Goal: Transaction & Acquisition: Book appointment/travel/reservation

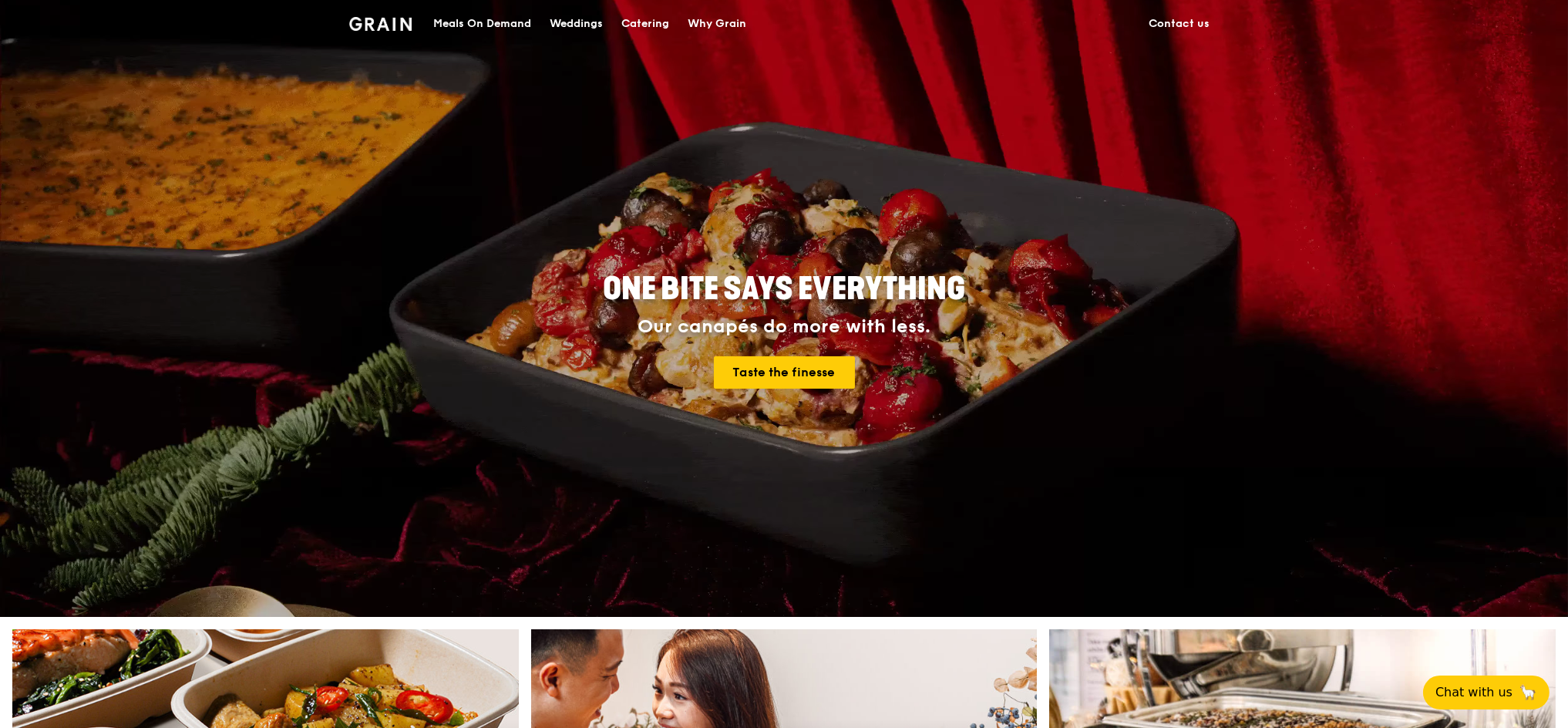
click at [653, 27] on div "Catering" at bounding box center [645, 24] width 48 height 46
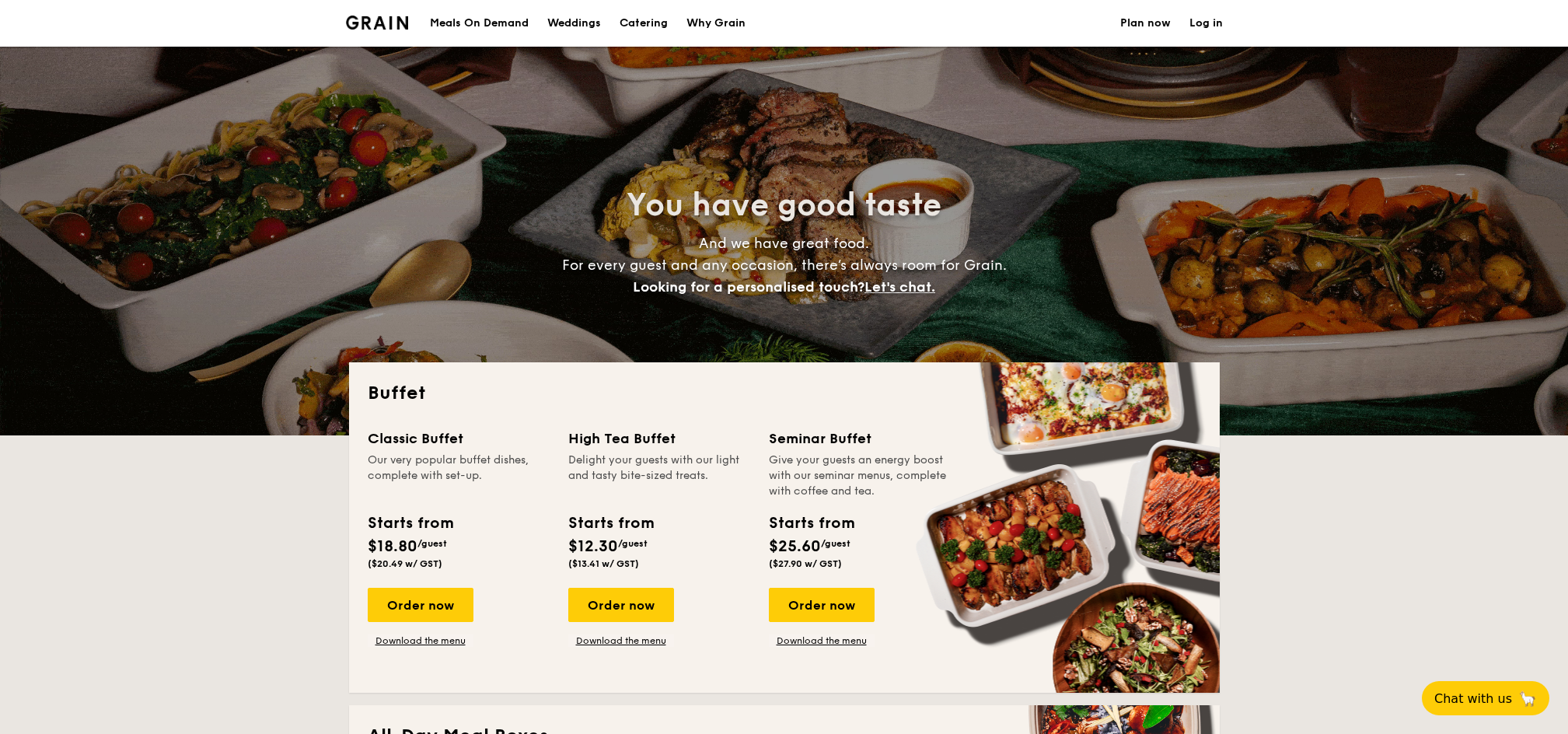
select select
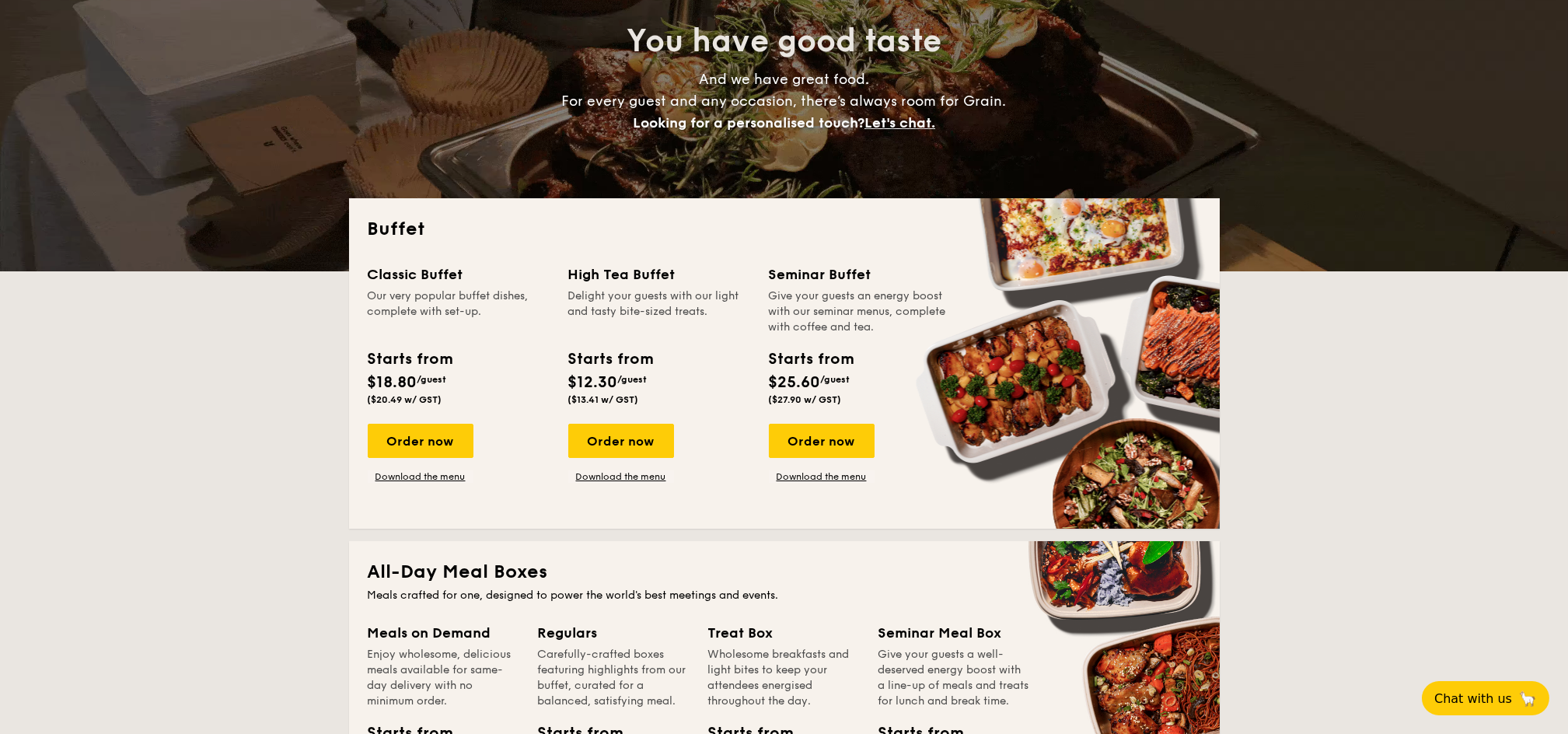
scroll to position [104, 0]
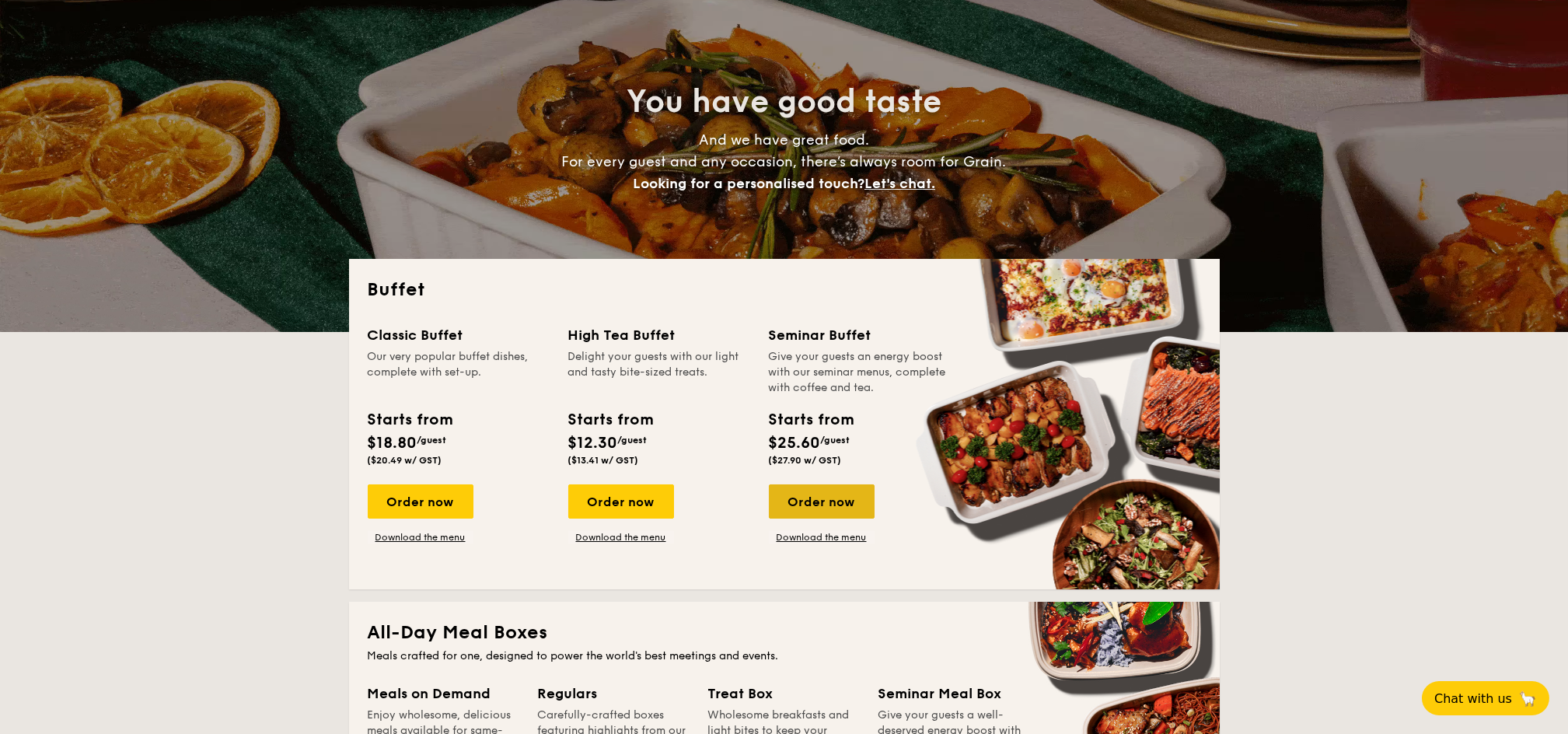
click at [861, 502] on div "Order now" at bounding box center [821, 501] width 105 height 34
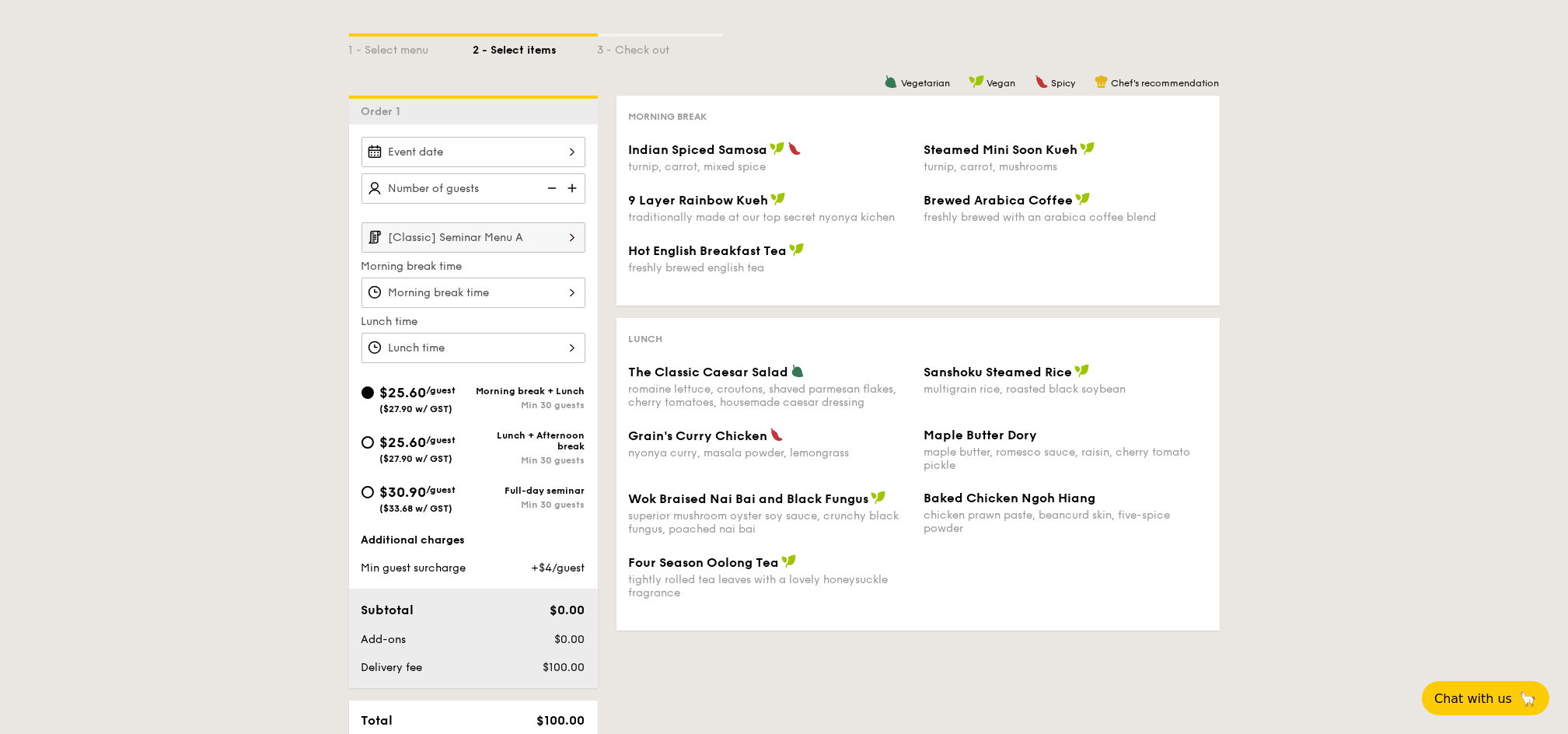
scroll to position [311, 0]
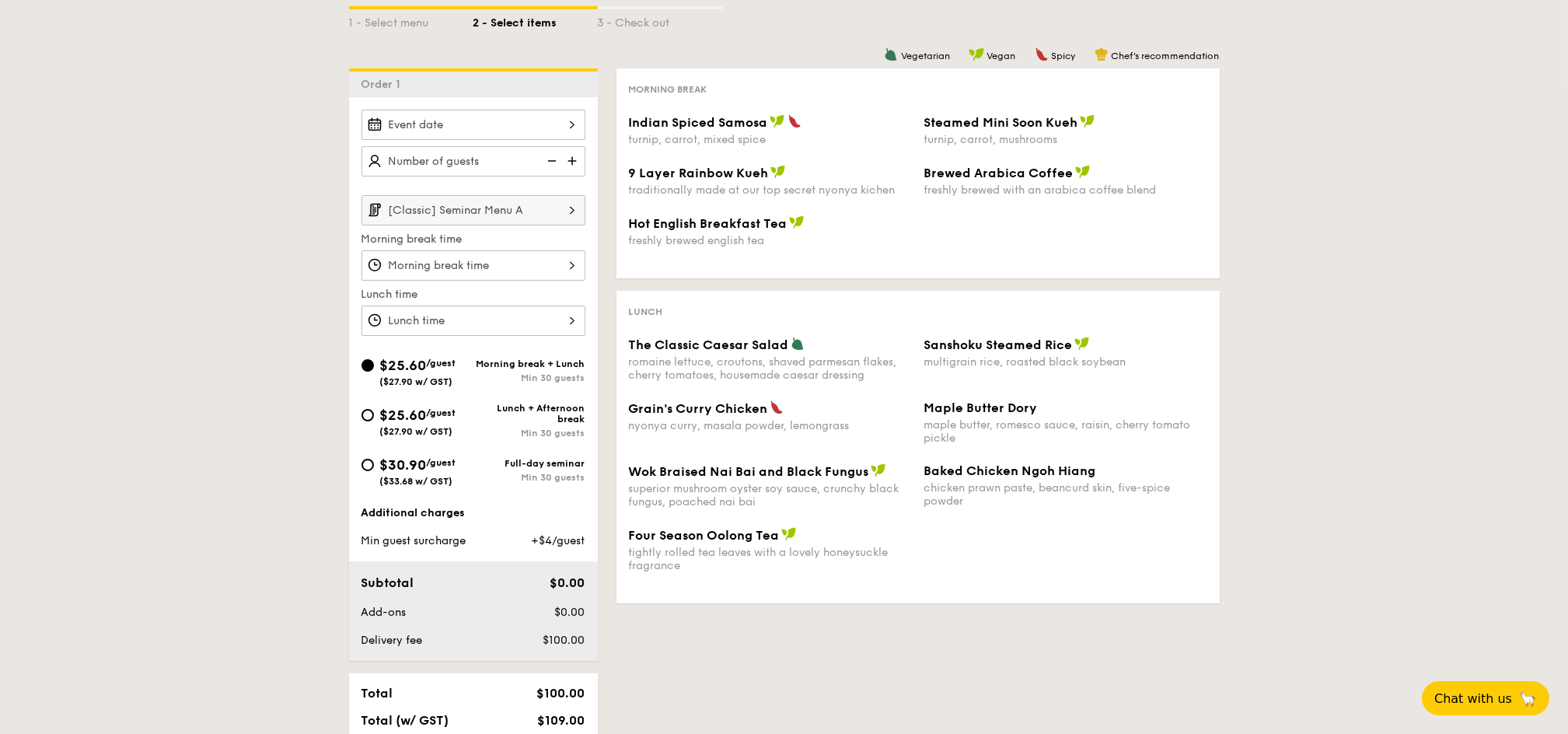
click at [493, 123] on div at bounding box center [473, 125] width 224 height 31
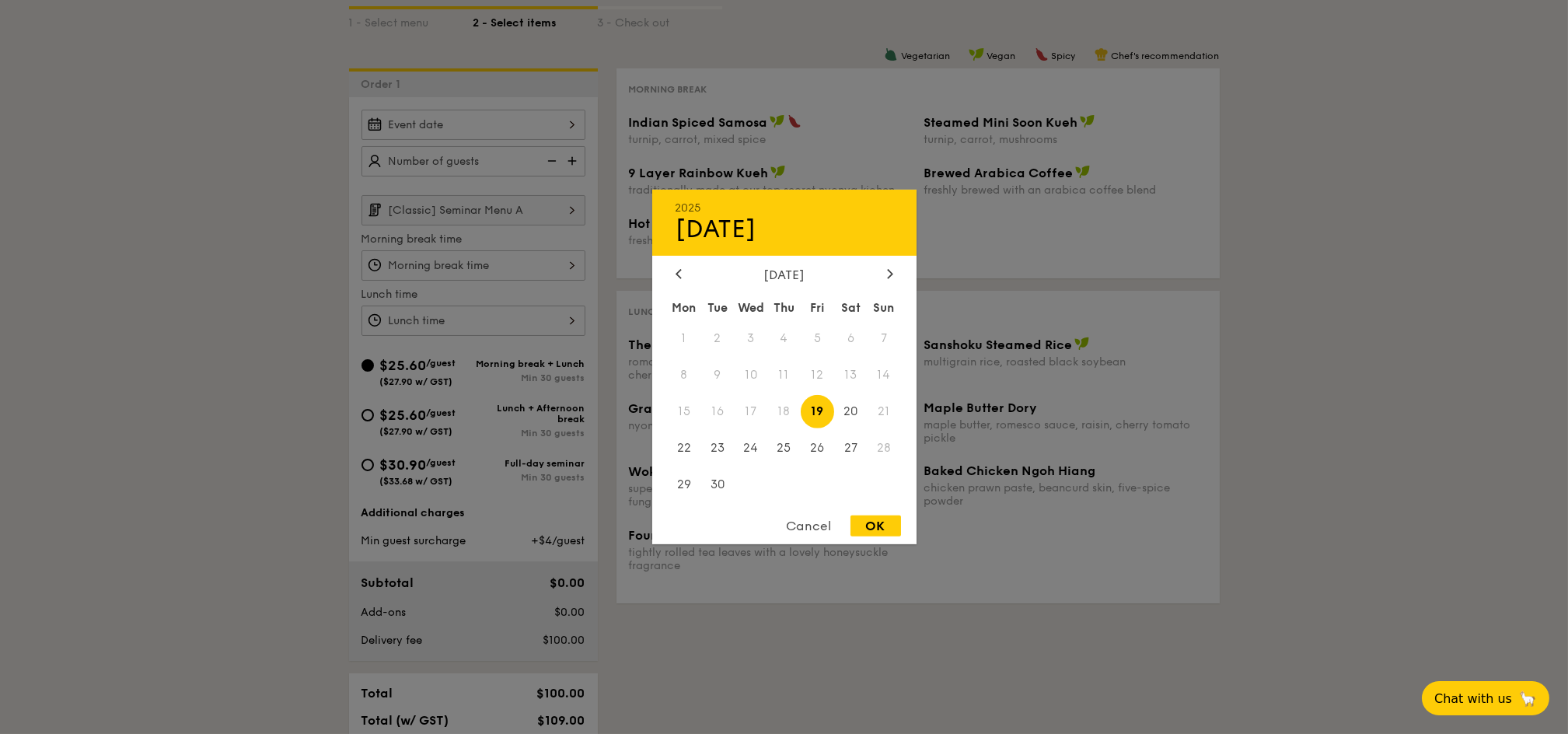
click at [787, 405] on span "18" at bounding box center [784, 411] width 33 height 33
drag, startPoint x: 781, startPoint y: 409, endPoint x: 784, endPoint y: 419, distance: 10.4
click at [781, 409] on span "18" at bounding box center [784, 411] width 33 height 33
click at [870, 526] on div "OK" at bounding box center [875, 526] width 51 height 21
type input "Sep 19, 2025"
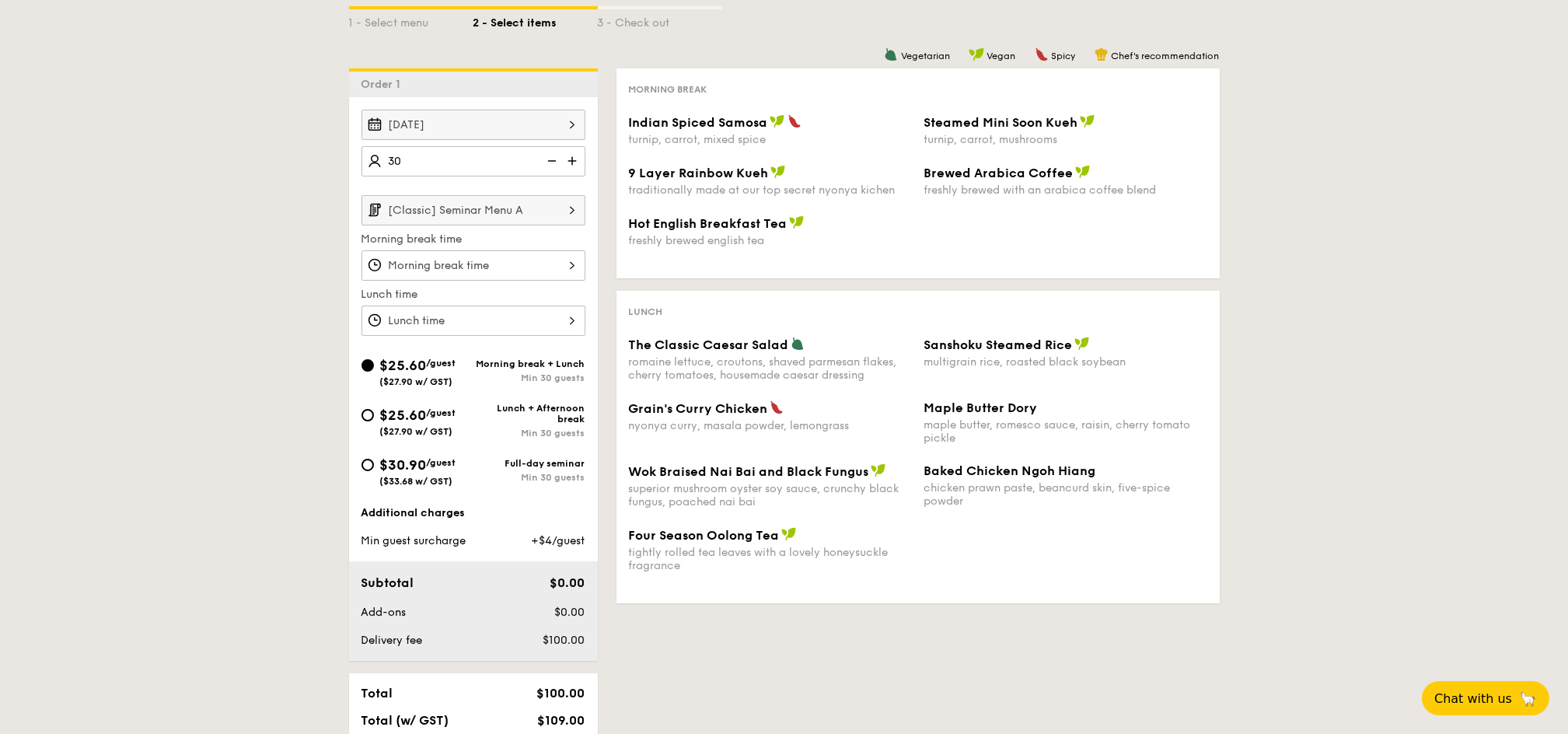
type input "30 guests"
click at [475, 208] on input "[Classic] Seminar Menu A" at bounding box center [473, 210] width 224 height 31
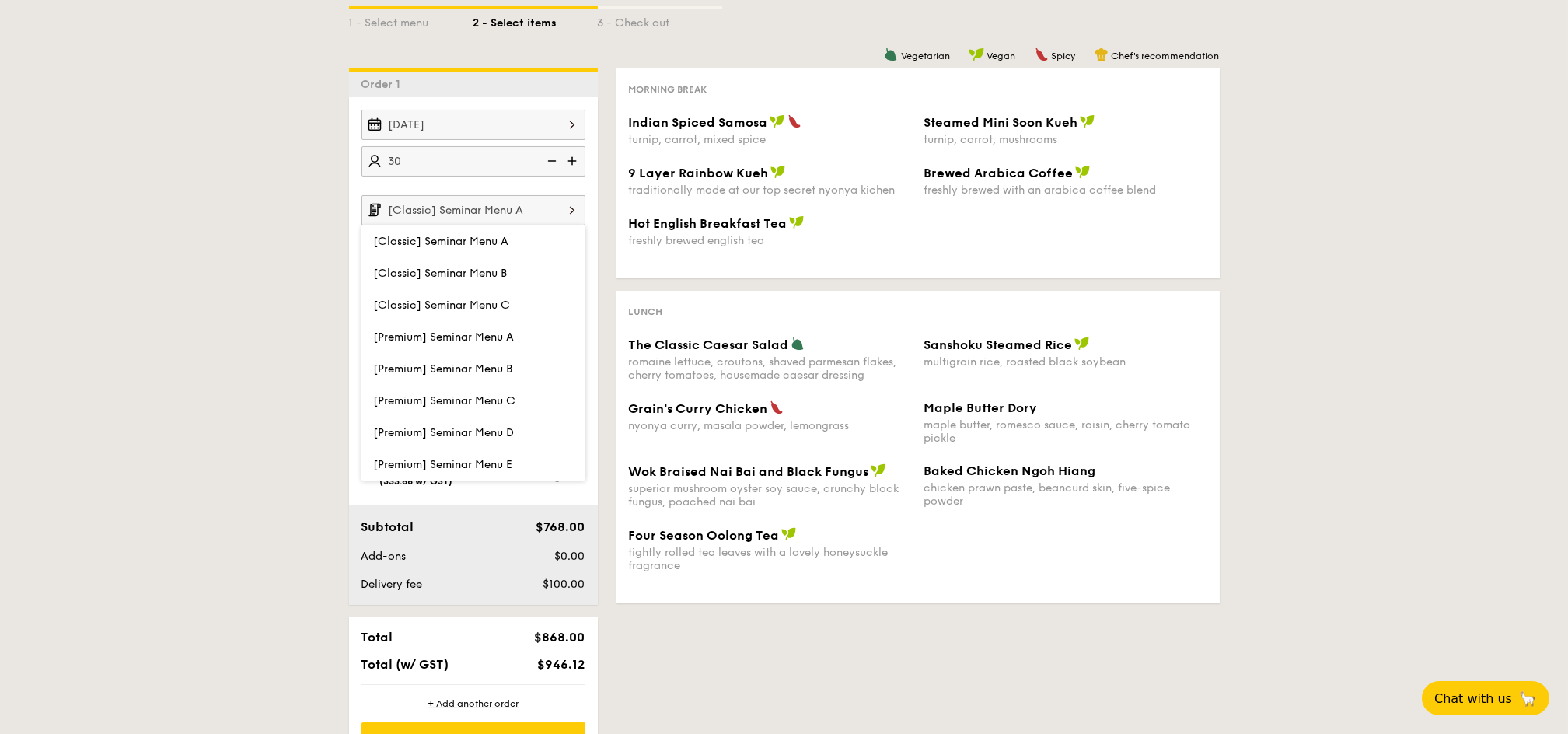
click at [483, 206] on input "[Classic] Seminar Menu A" at bounding box center [473, 210] width 224 height 31
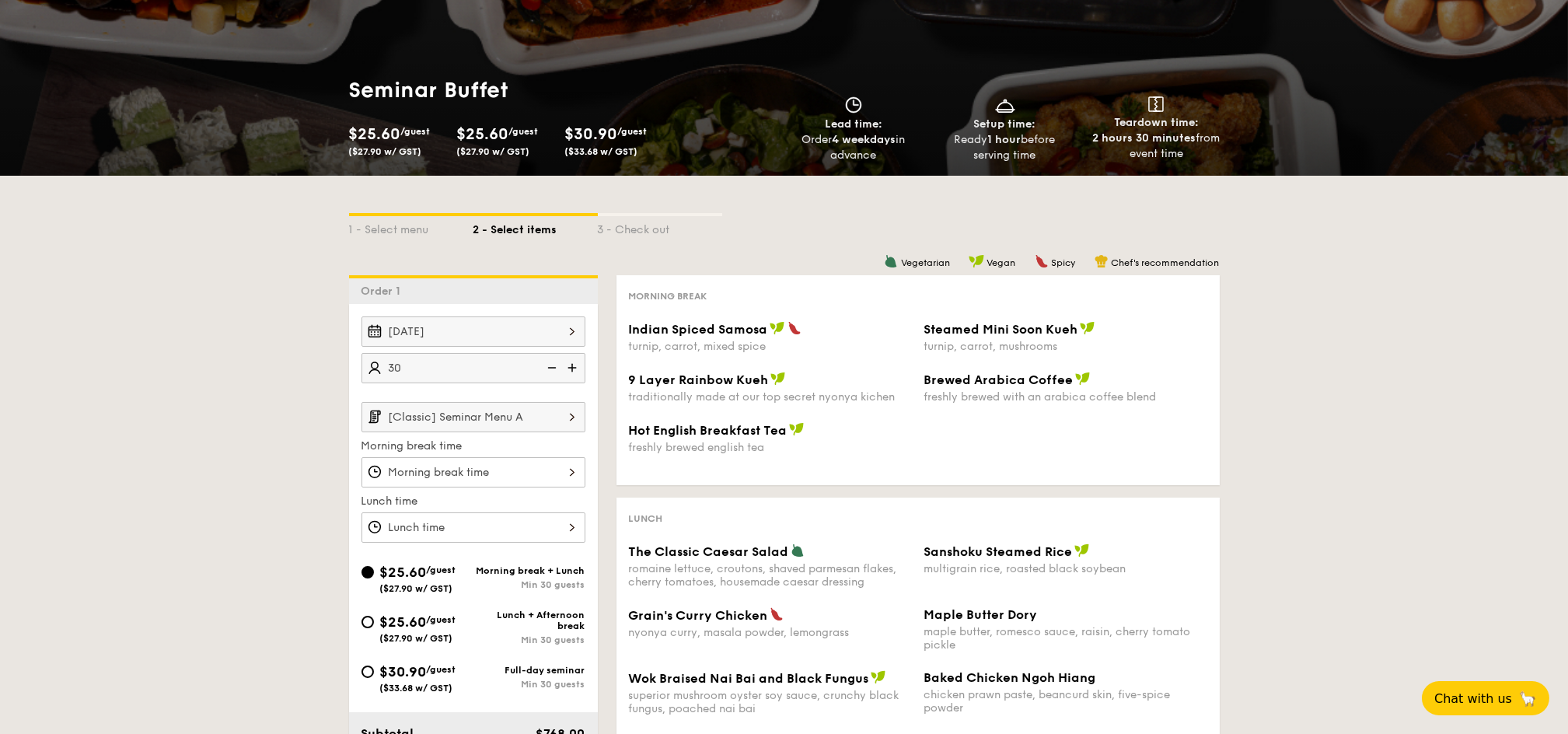
scroll to position [104, 0]
click at [468, 419] on input "[Classic] Seminar Menu A" at bounding box center [473, 418] width 224 height 31
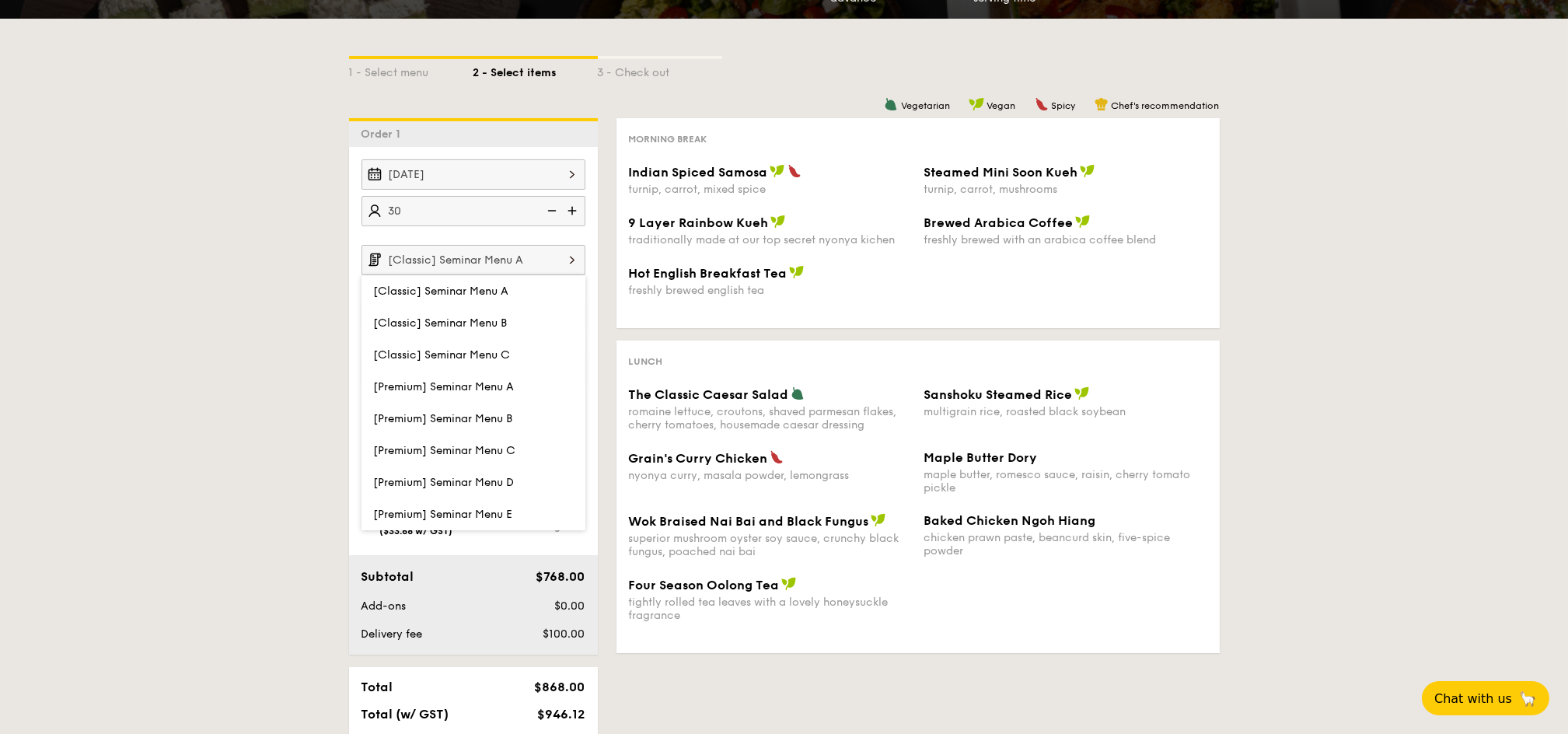
scroll to position [414, 0]
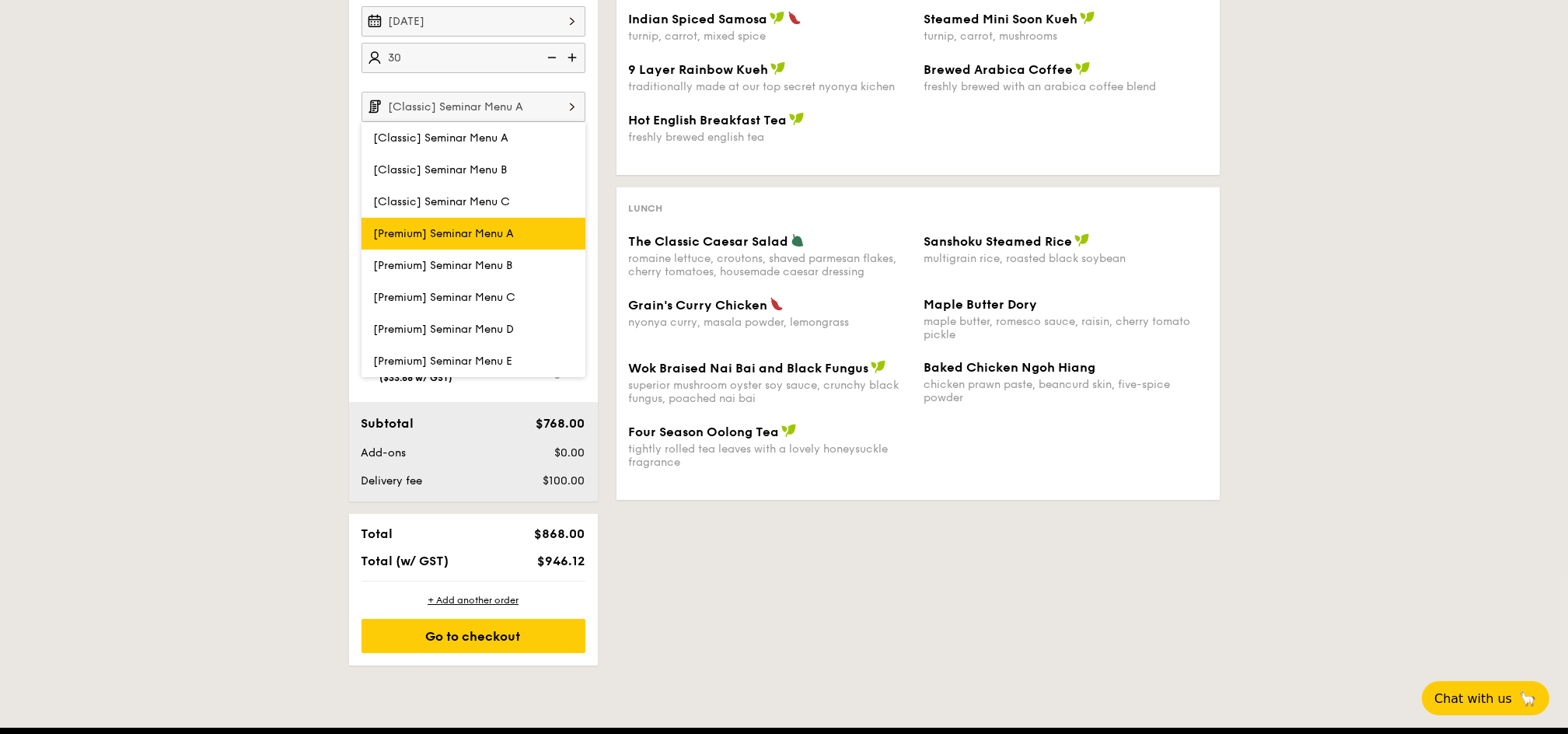
click at [492, 239] on span "[Premium] Seminar Menu A" at bounding box center [444, 234] width 140 height 13
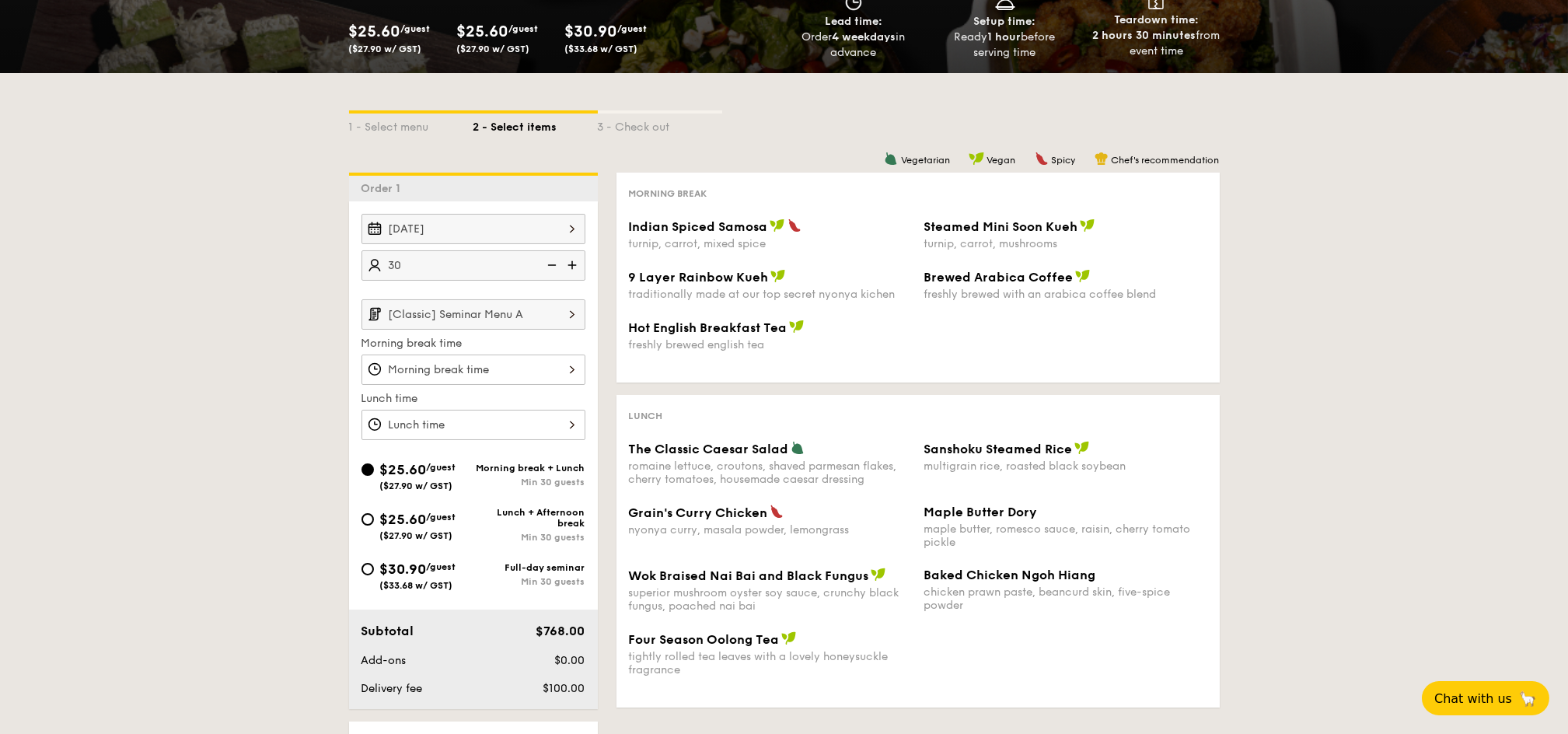
scroll to position [0, 0]
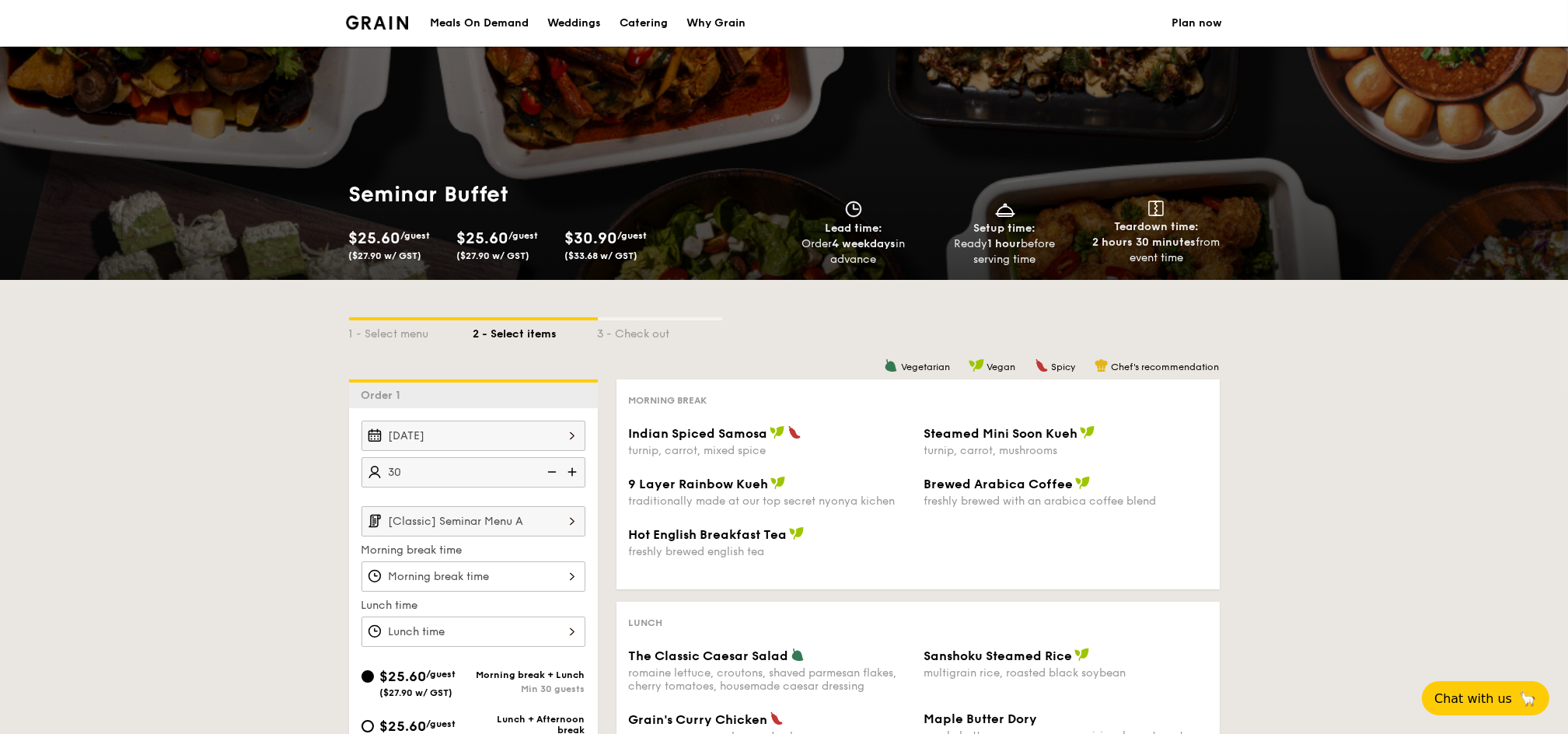
click at [644, 17] on div "Catering" at bounding box center [643, 23] width 48 height 46
select select
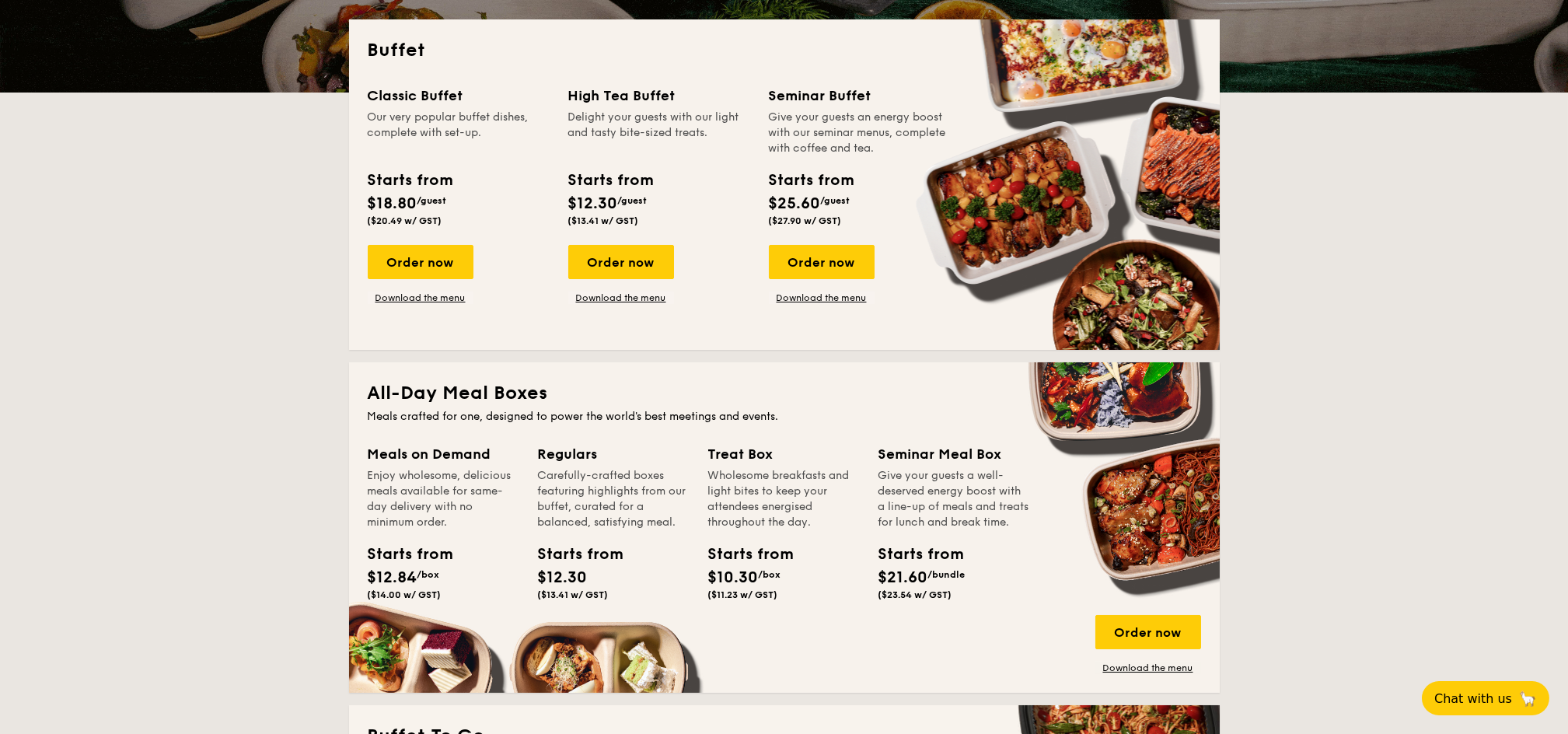
scroll to position [207, 0]
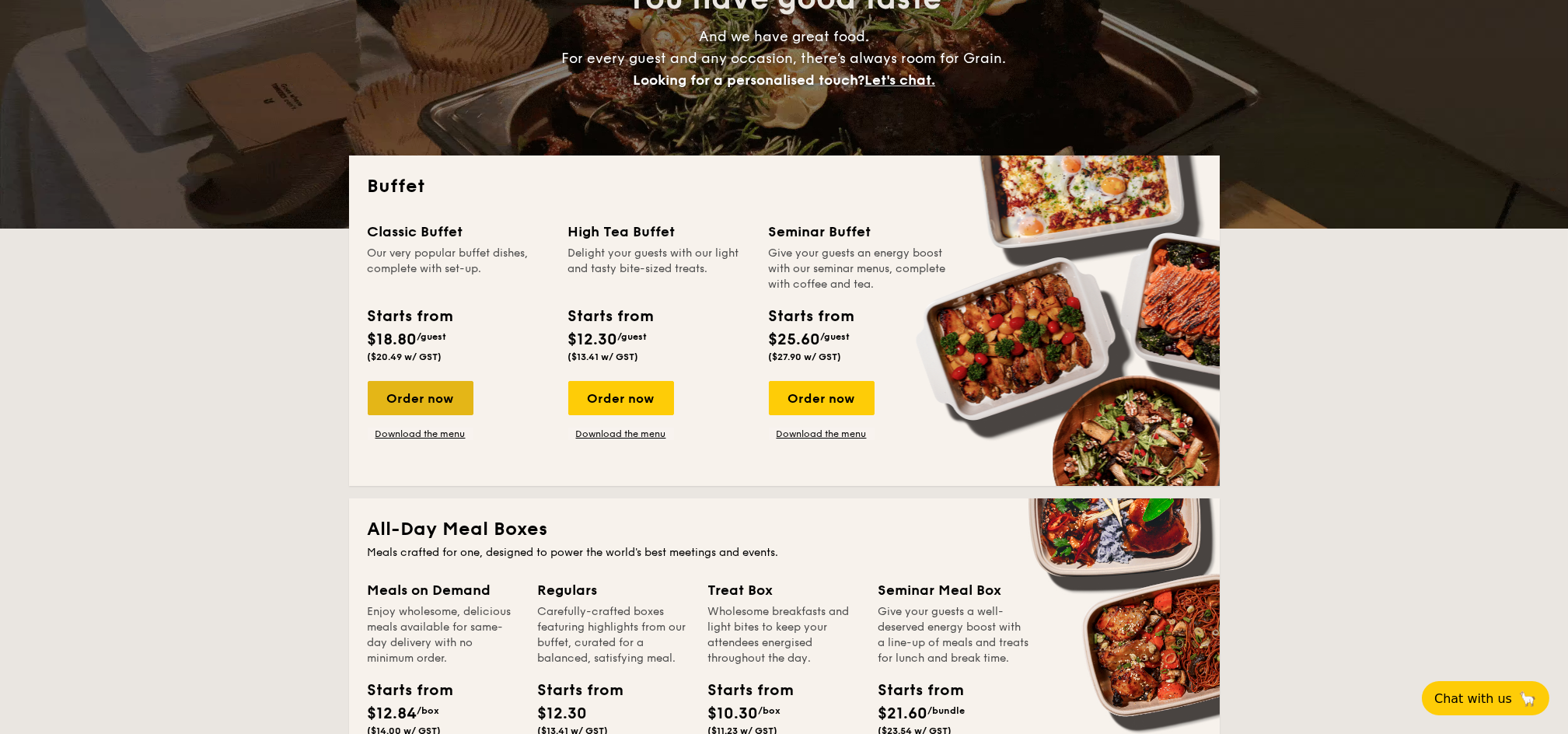
click at [425, 392] on div "Order now" at bounding box center [420, 398] width 105 height 34
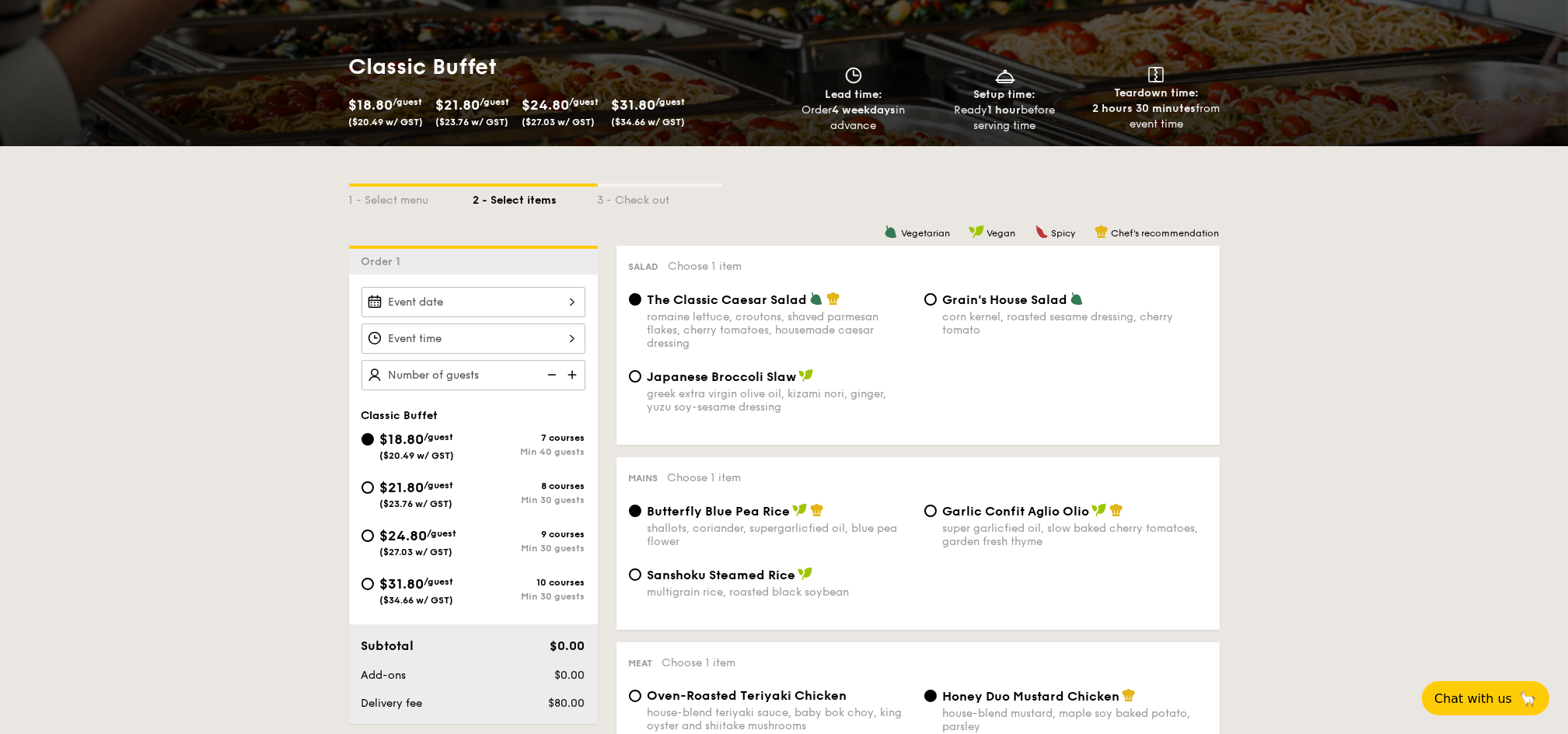
scroll to position [207, 0]
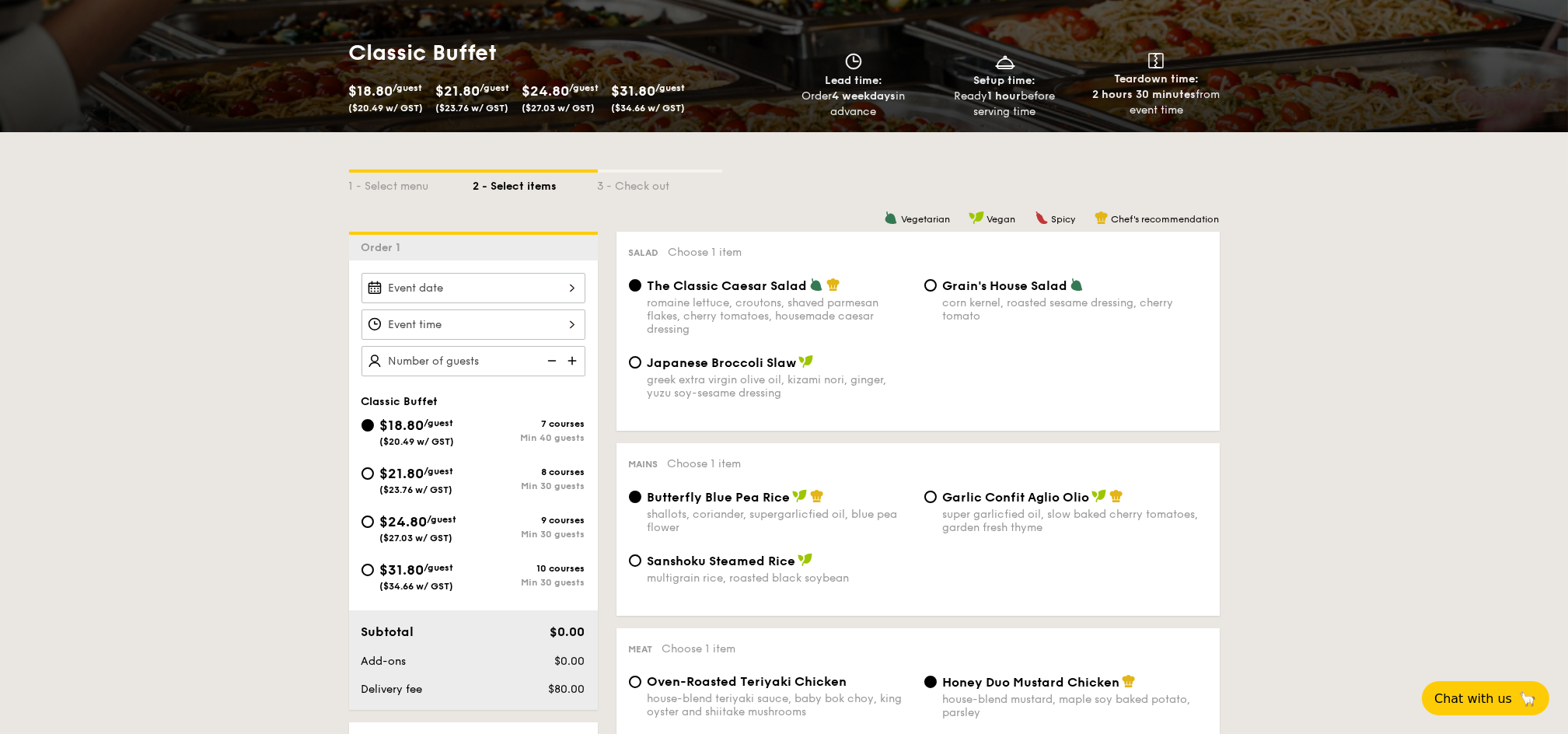
click at [418, 287] on div at bounding box center [473, 287] width 224 height 31
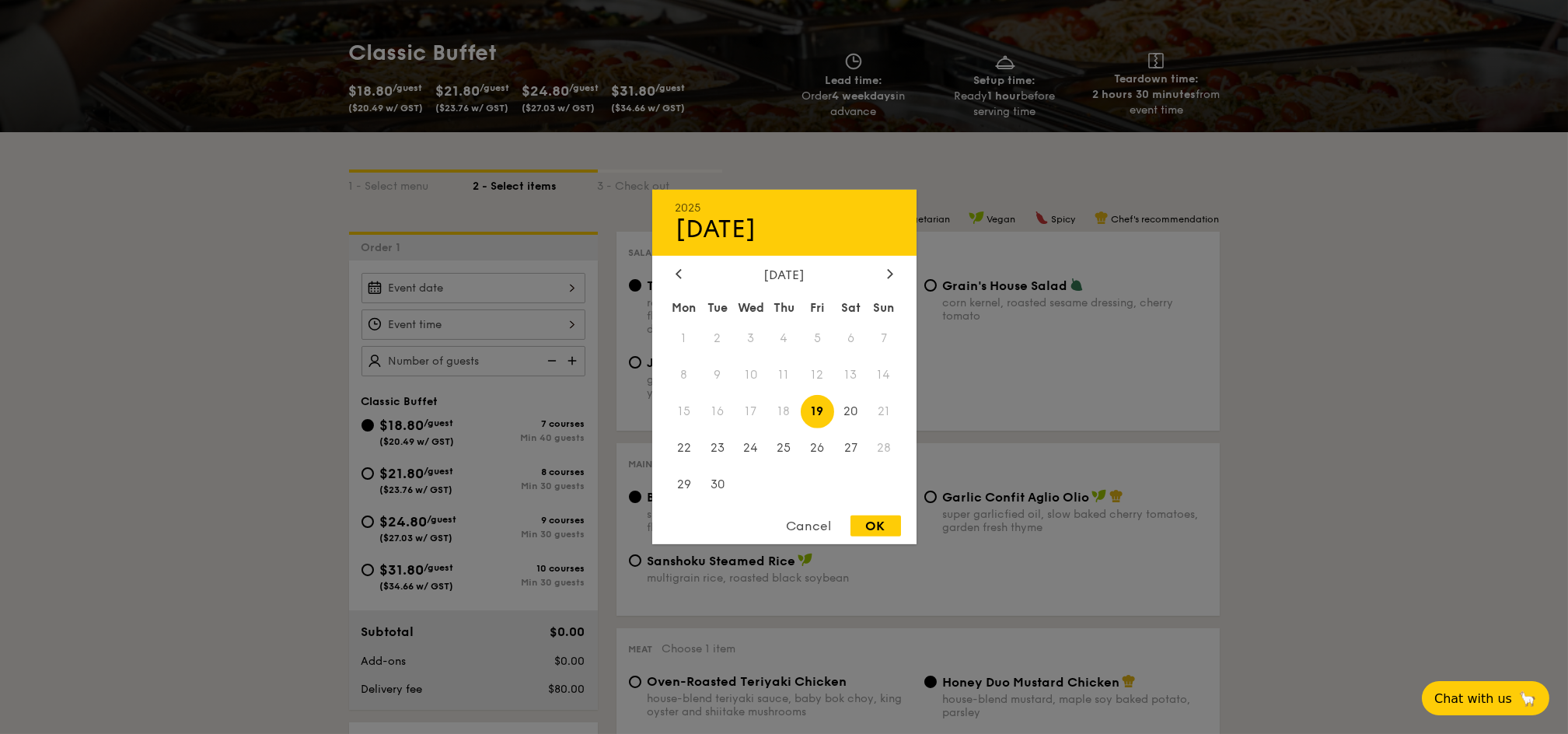
click at [814, 403] on span "19" at bounding box center [817, 411] width 33 height 33
click at [869, 526] on div "OK" at bounding box center [875, 526] width 51 height 21
type input "Sep 19, 2025"
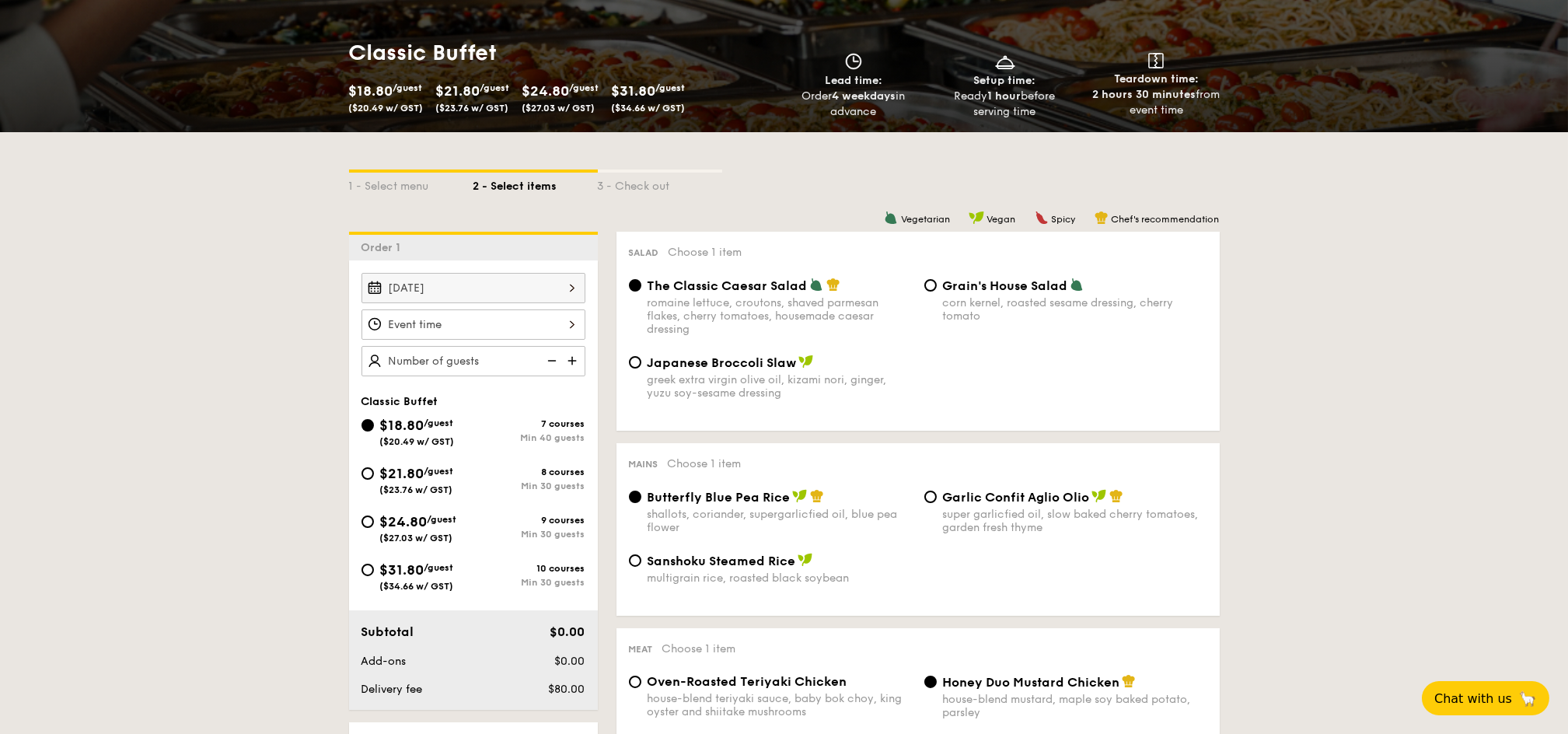
click at [448, 325] on div at bounding box center [473, 324] width 224 height 31
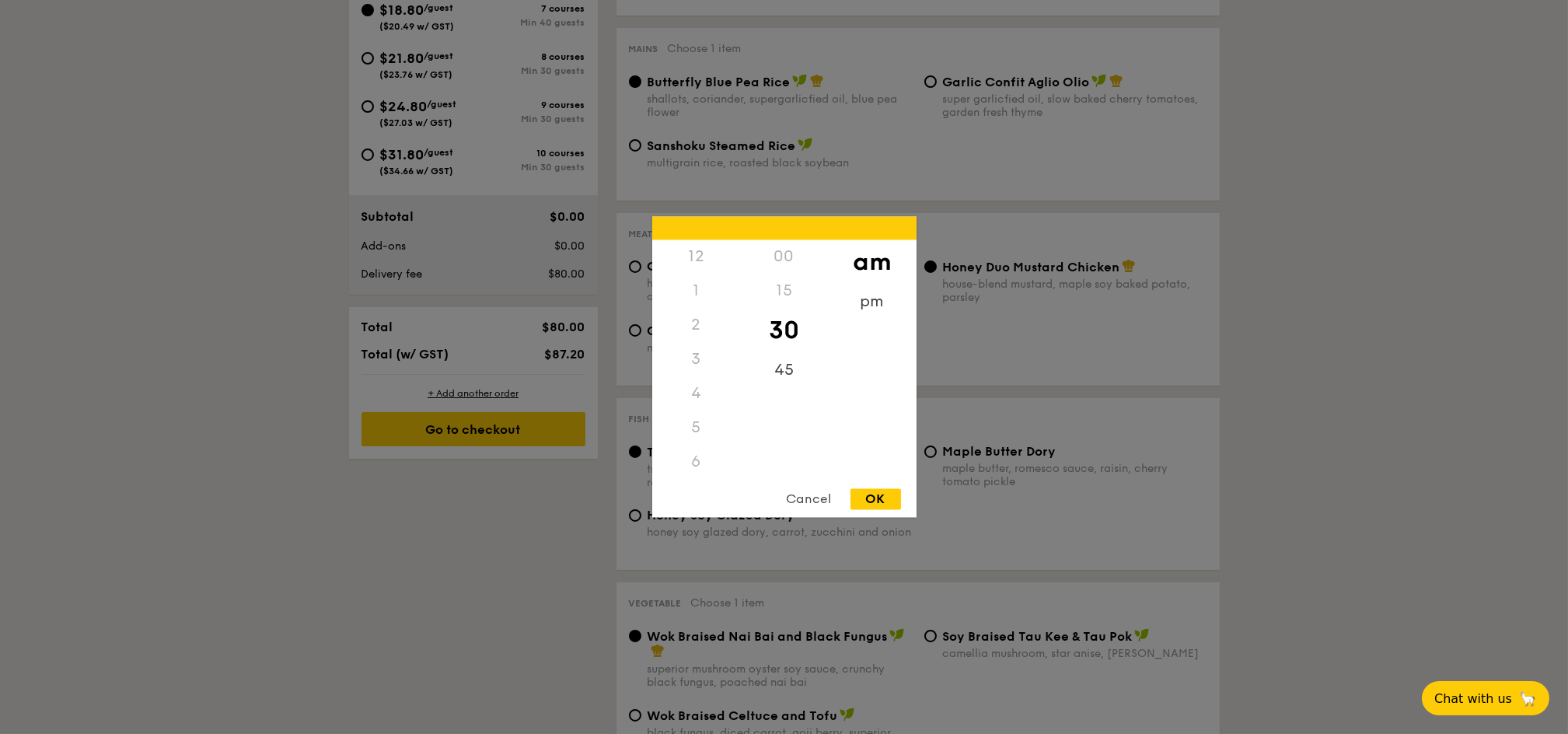
scroll to position [179, 0]
click at [699, 459] on div "11" at bounding box center [696, 471] width 88 height 45
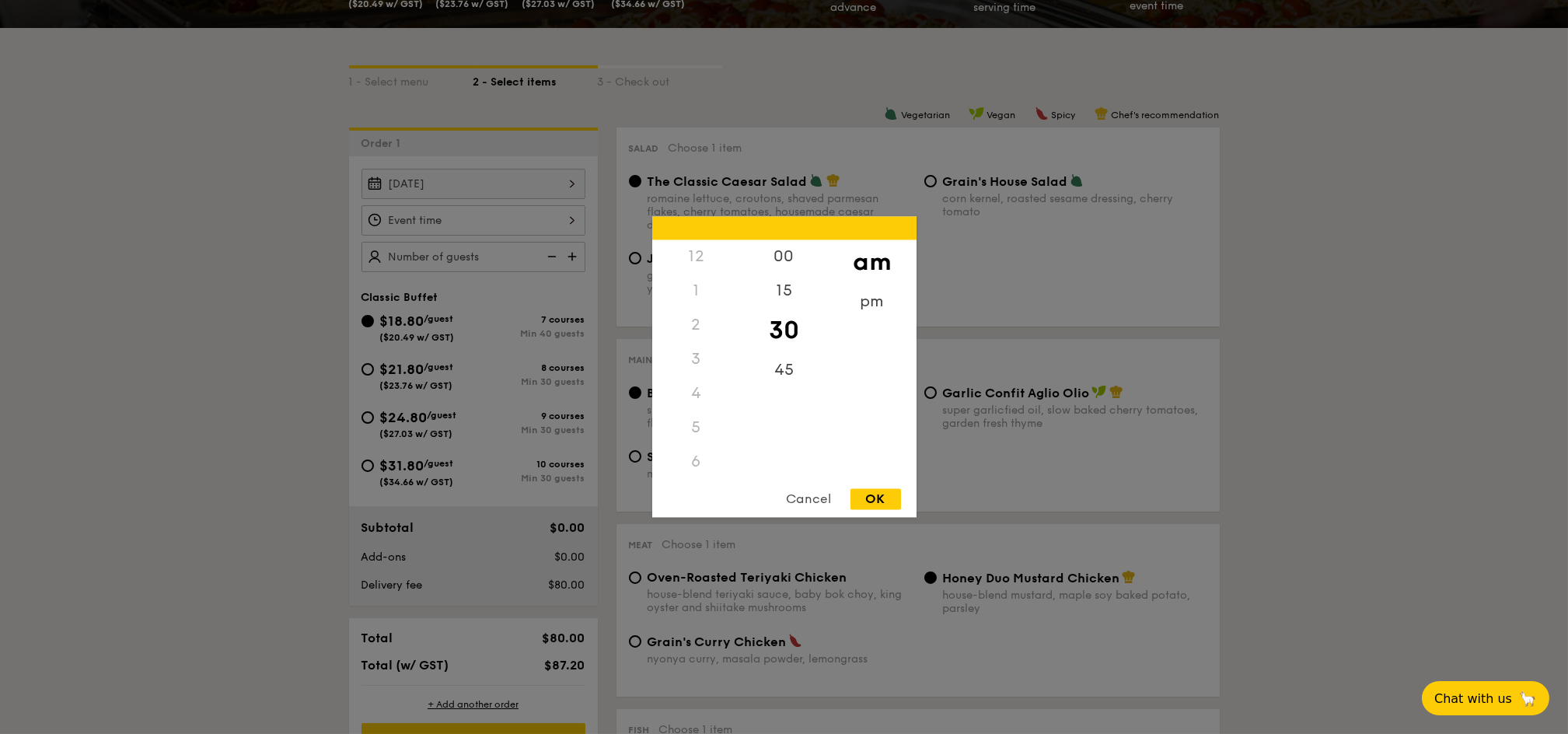
click at [700, 262] on div "12" at bounding box center [696, 257] width 88 height 34
click at [691, 254] on div "12" at bounding box center [696, 257] width 88 height 34
click at [869, 303] on div "pm" at bounding box center [871, 308] width 88 height 45
click at [697, 257] on div "12" at bounding box center [696, 263] width 88 height 45
click at [784, 262] on div "00" at bounding box center [784, 263] width 88 height 45
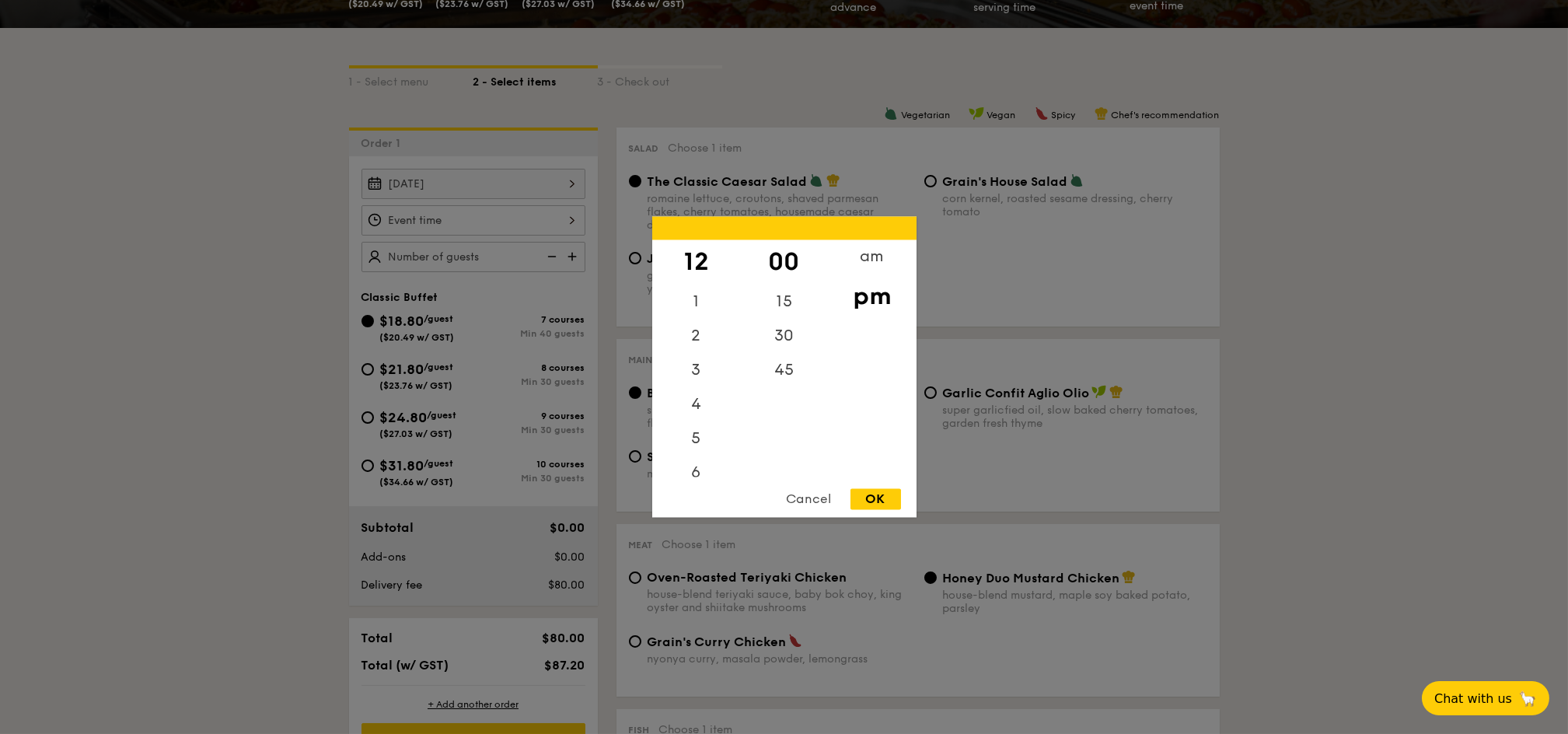
click at [880, 495] on div "OK" at bounding box center [875, 499] width 51 height 21
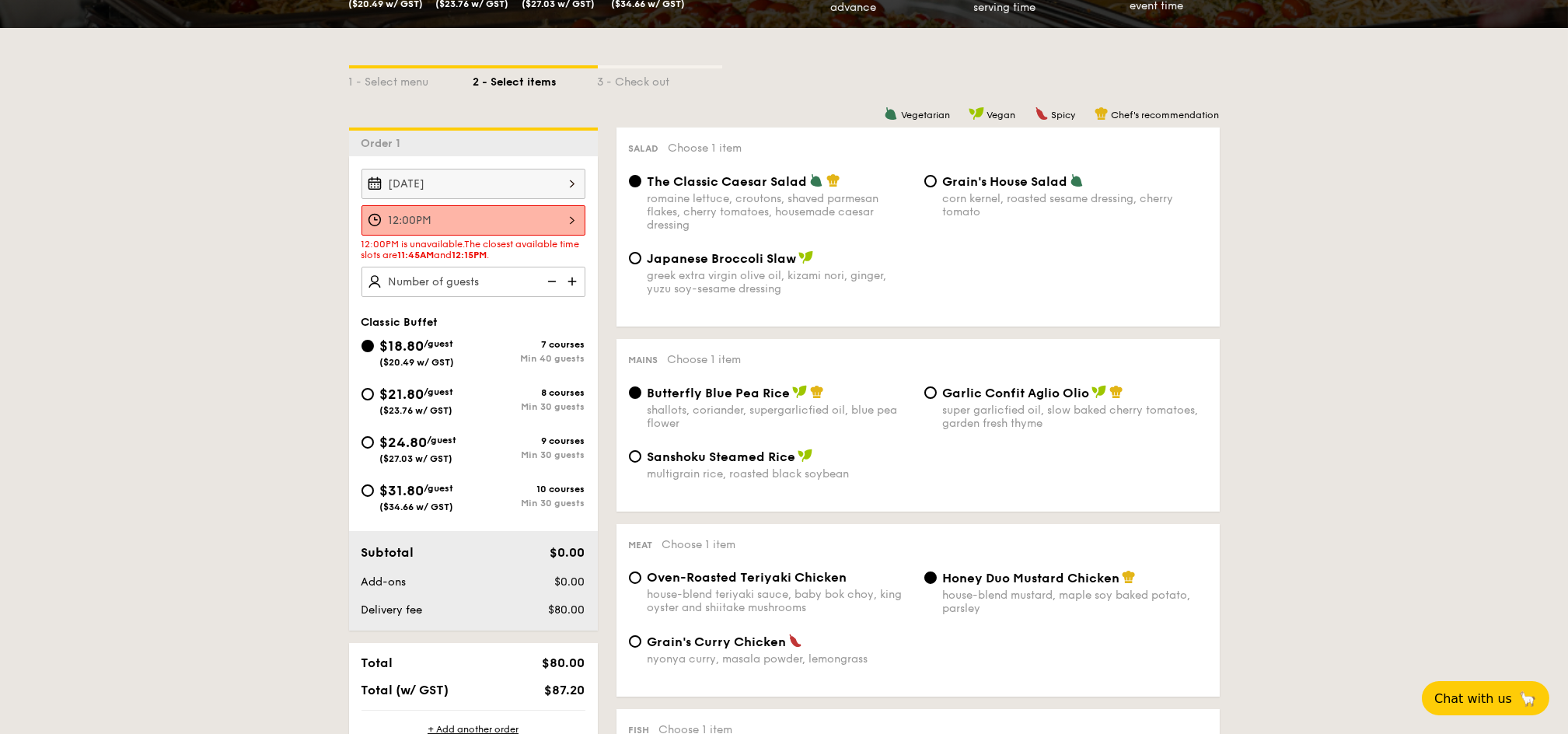
click at [483, 217] on div "12:00PM" at bounding box center [473, 220] width 224 height 31
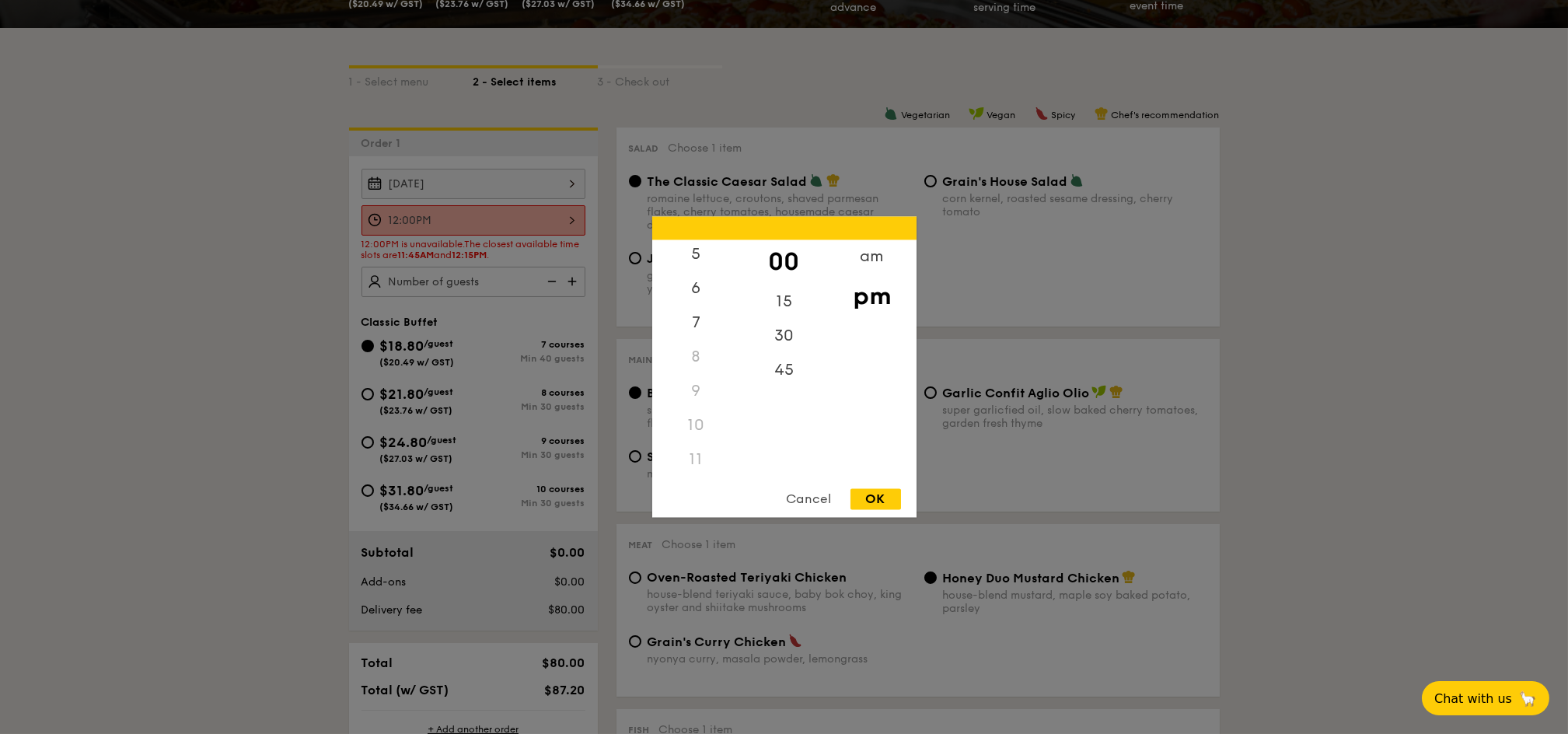
scroll to position [179, 0]
click at [690, 468] on div "11" at bounding box center [696, 465] width 88 height 34
click at [699, 458] on div "11" at bounding box center [696, 465] width 88 height 34
click at [693, 449] on div "11" at bounding box center [696, 465] width 88 height 34
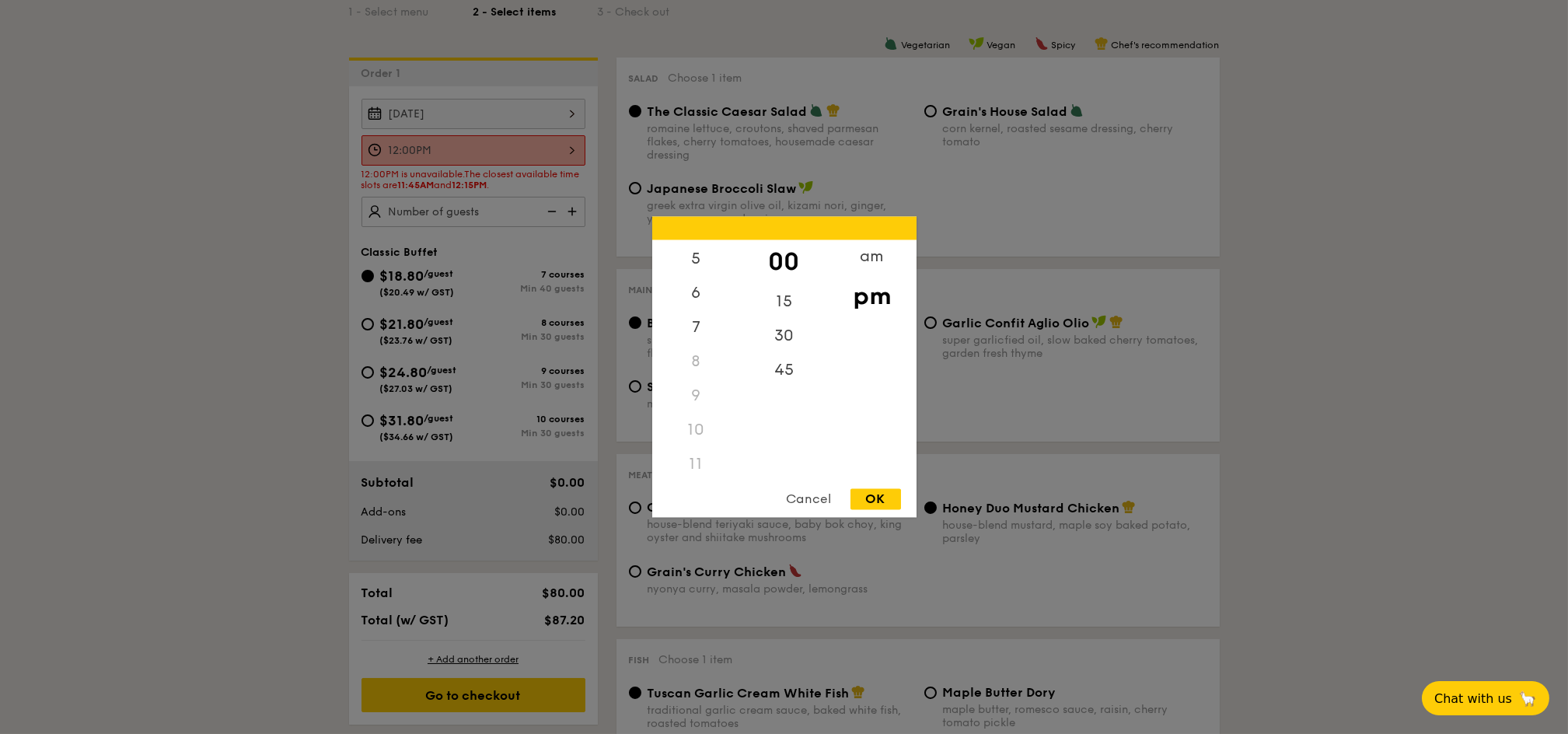
scroll to position [414, 0]
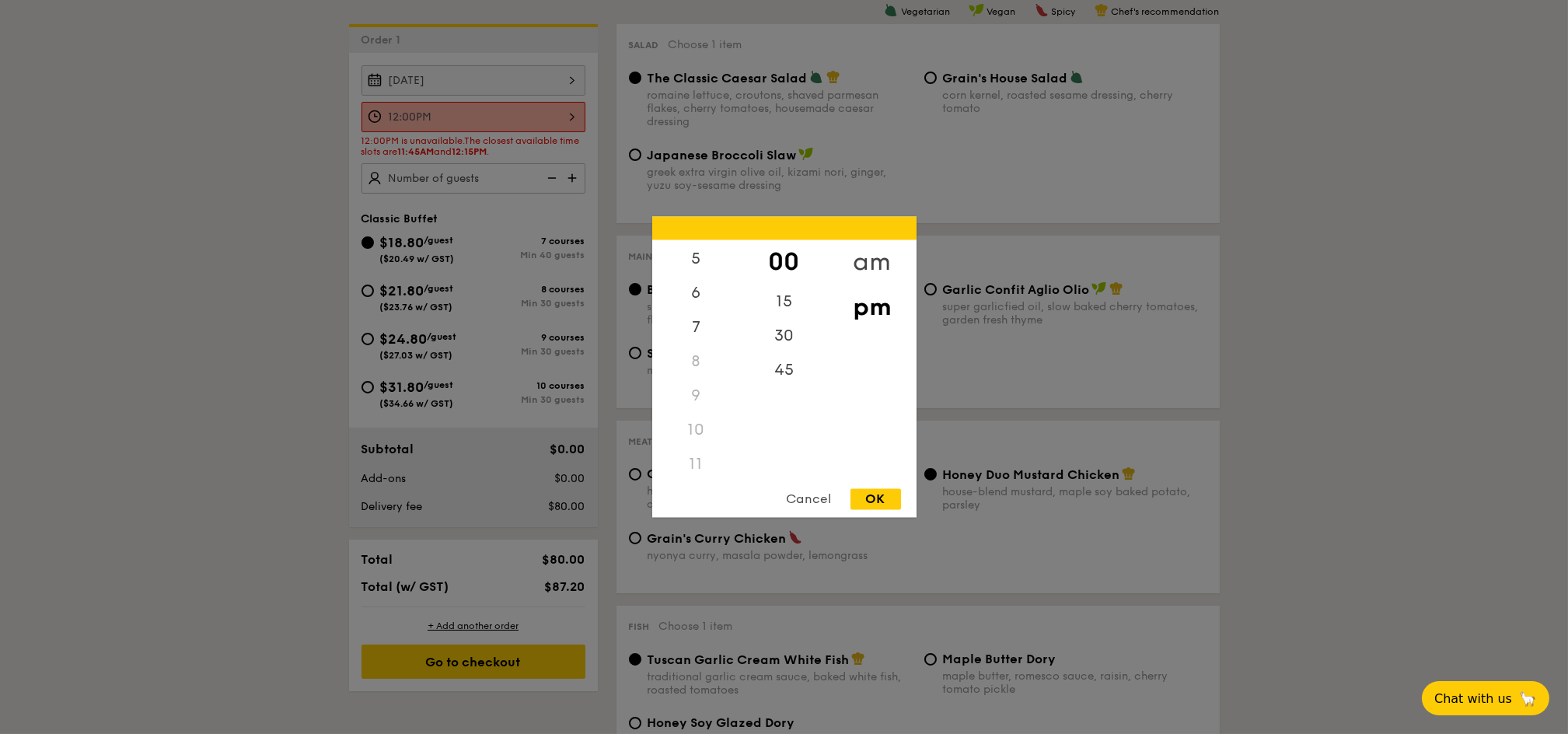
click at [863, 257] on div "am" at bounding box center [871, 263] width 88 height 45
click at [695, 461] on div "11" at bounding box center [696, 460] width 88 height 45
click at [786, 384] on div "45" at bounding box center [784, 376] width 88 height 45
click at [879, 505] on div "OK" at bounding box center [875, 499] width 51 height 21
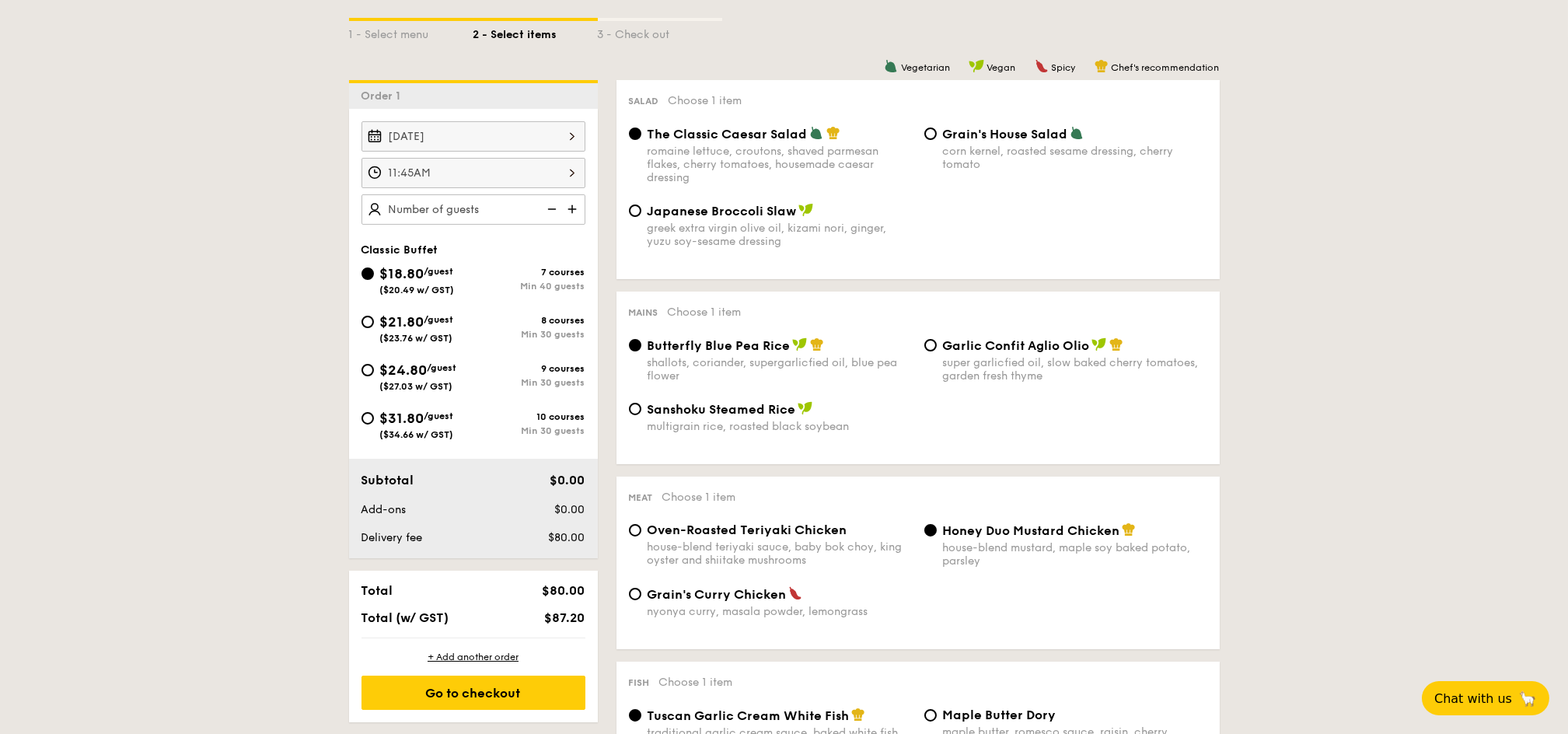
scroll to position [311, 0]
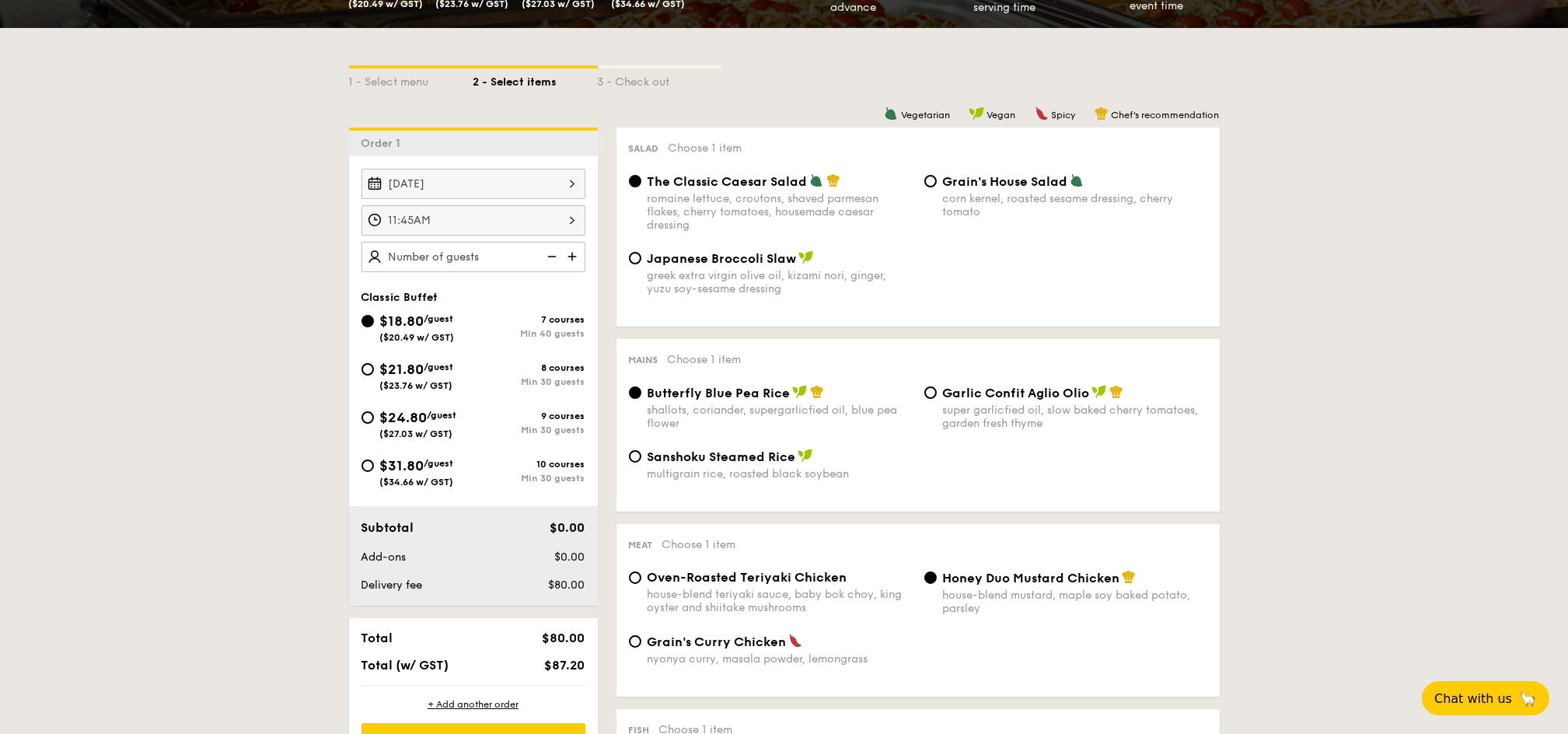
click at [543, 222] on div "11:45AM" at bounding box center [473, 220] width 224 height 31
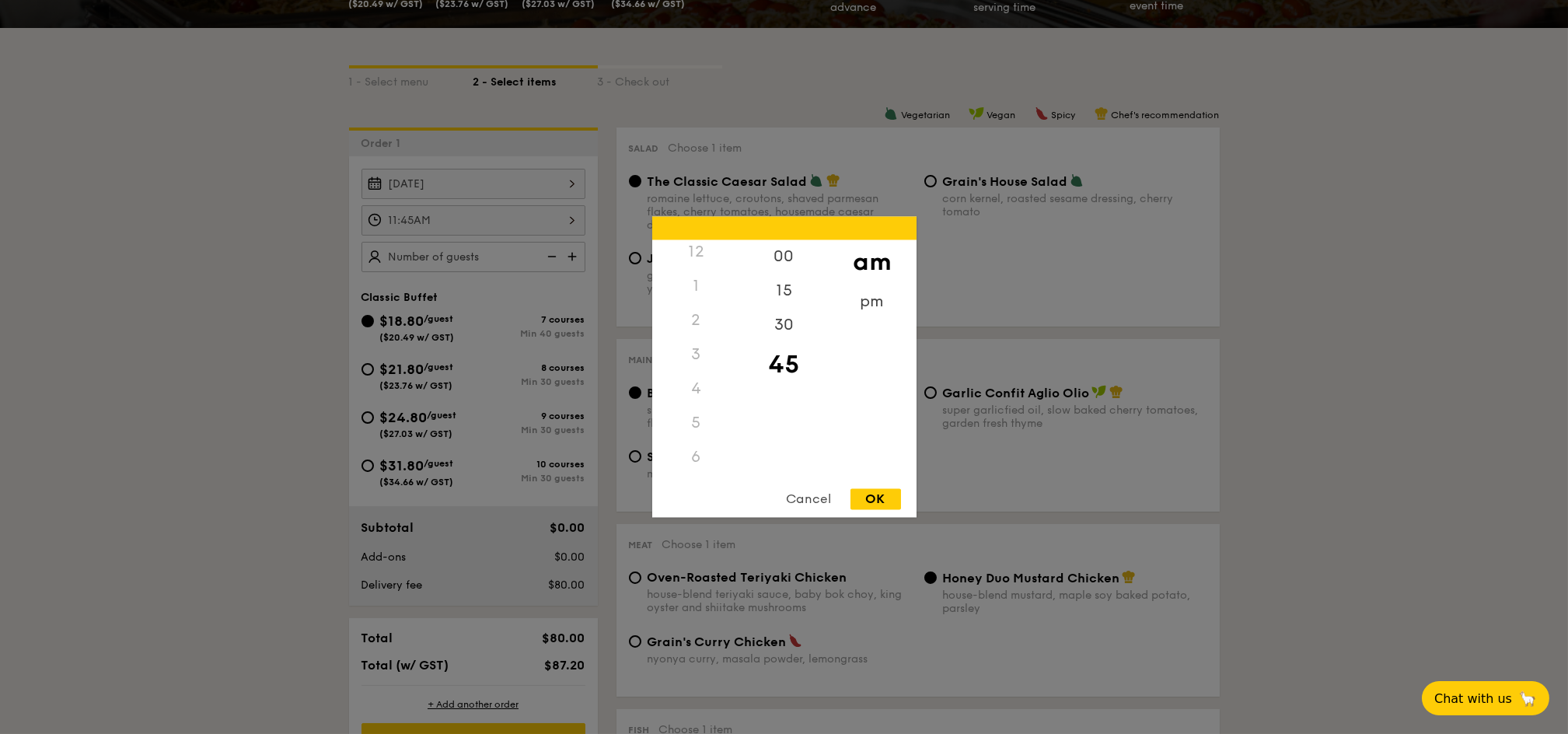
scroll to position [0, 0]
click at [692, 257] on div "12" at bounding box center [696, 257] width 88 height 34
click at [702, 262] on div "12" at bounding box center [696, 257] width 88 height 34
click at [693, 257] on div "12" at bounding box center [696, 257] width 88 height 34
click at [876, 306] on div "pm" at bounding box center [871, 308] width 88 height 45
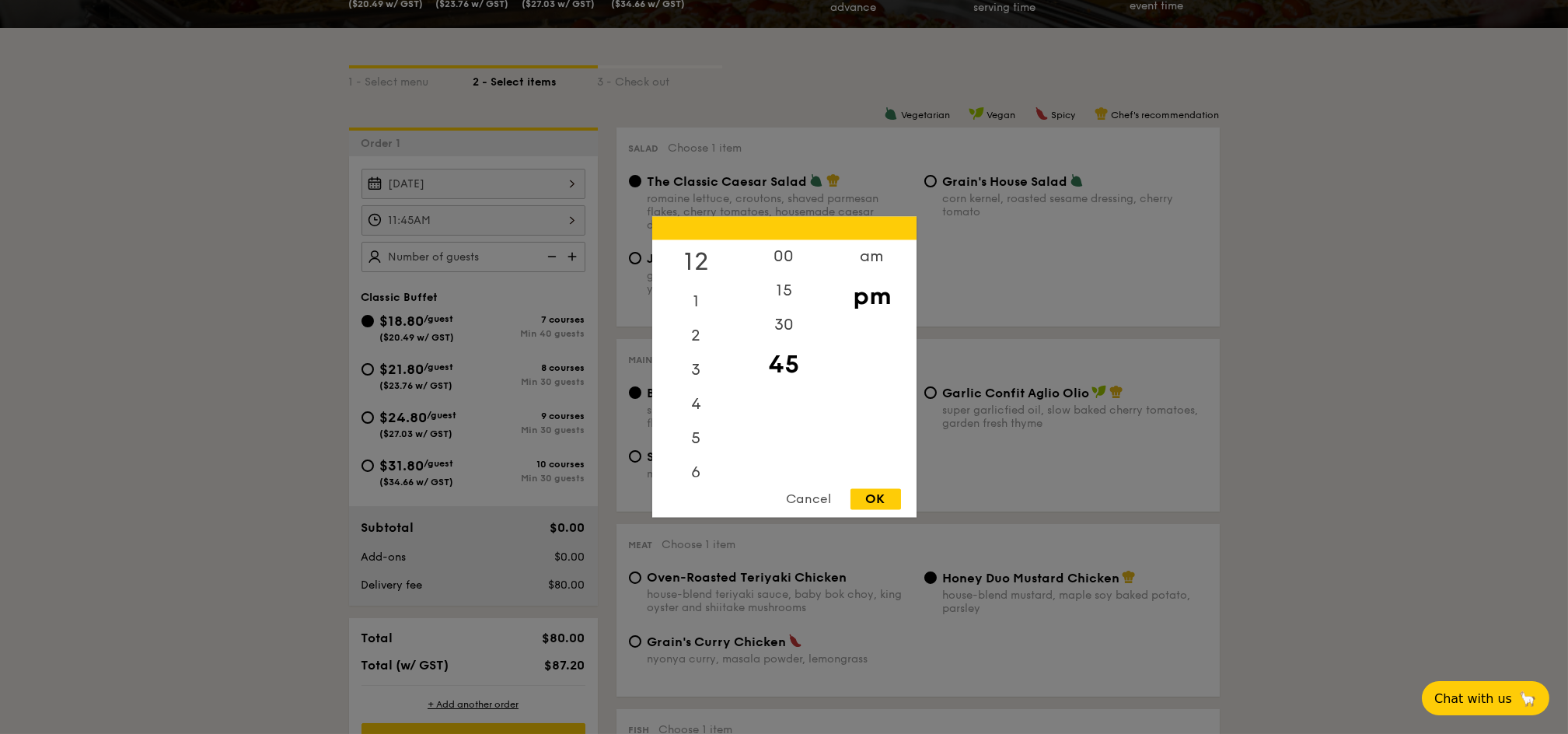
click at [691, 250] on div "12" at bounding box center [696, 263] width 88 height 45
click at [790, 257] on div "00" at bounding box center [784, 263] width 88 height 45
click at [880, 496] on div "OK" at bounding box center [875, 499] width 51 height 21
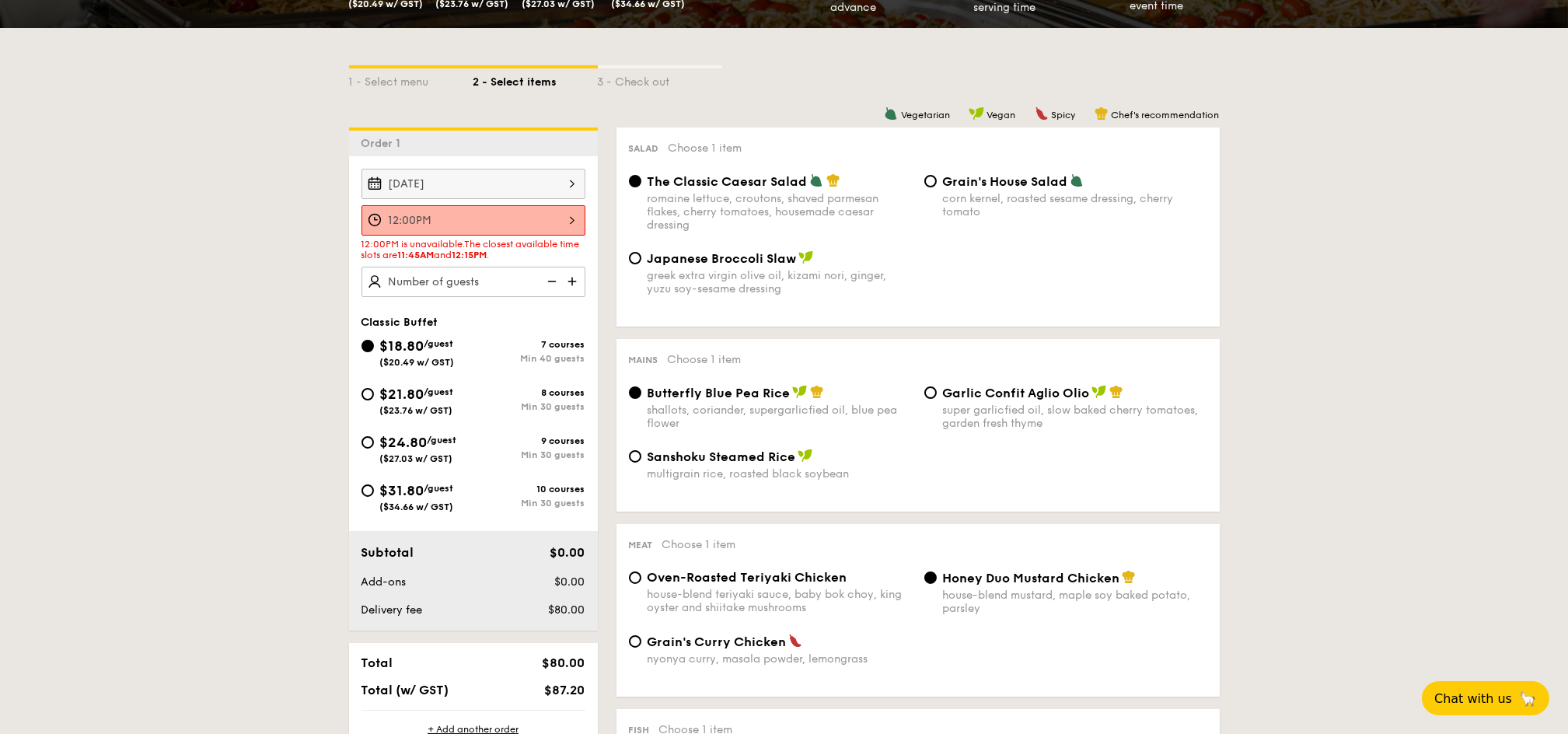
click at [494, 215] on div "12:00PM" at bounding box center [473, 220] width 224 height 31
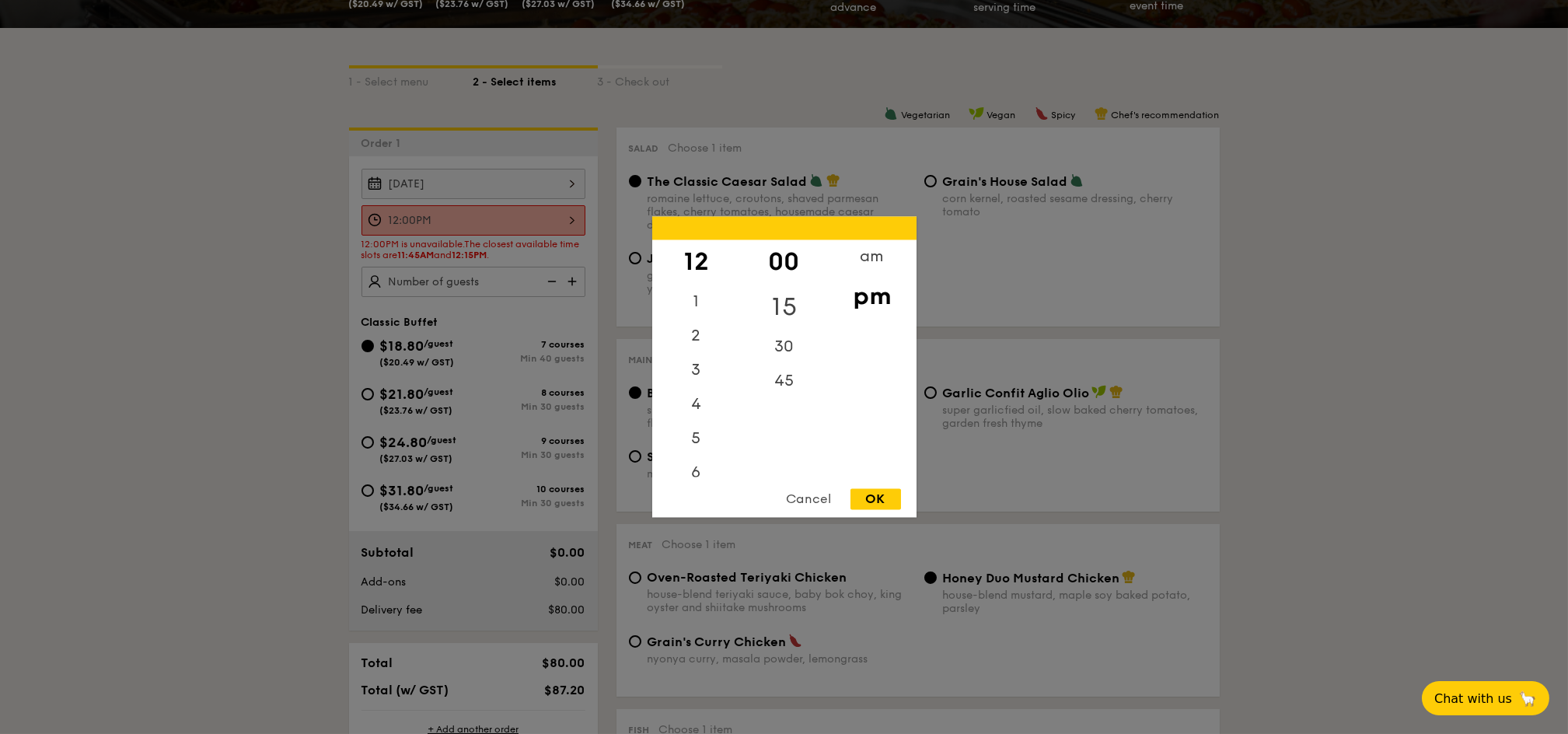
click at [779, 296] on div "15" at bounding box center [784, 308] width 88 height 45
click at [865, 256] on div "am" at bounding box center [871, 263] width 88 height 45
click at [878, 305] on div "pm" at bounding box center [871, 308] width 88 height 45
click at [872, 491] on div "OK" at bounding box center [875, 499] width 51 height 21
type input "12:15PM"
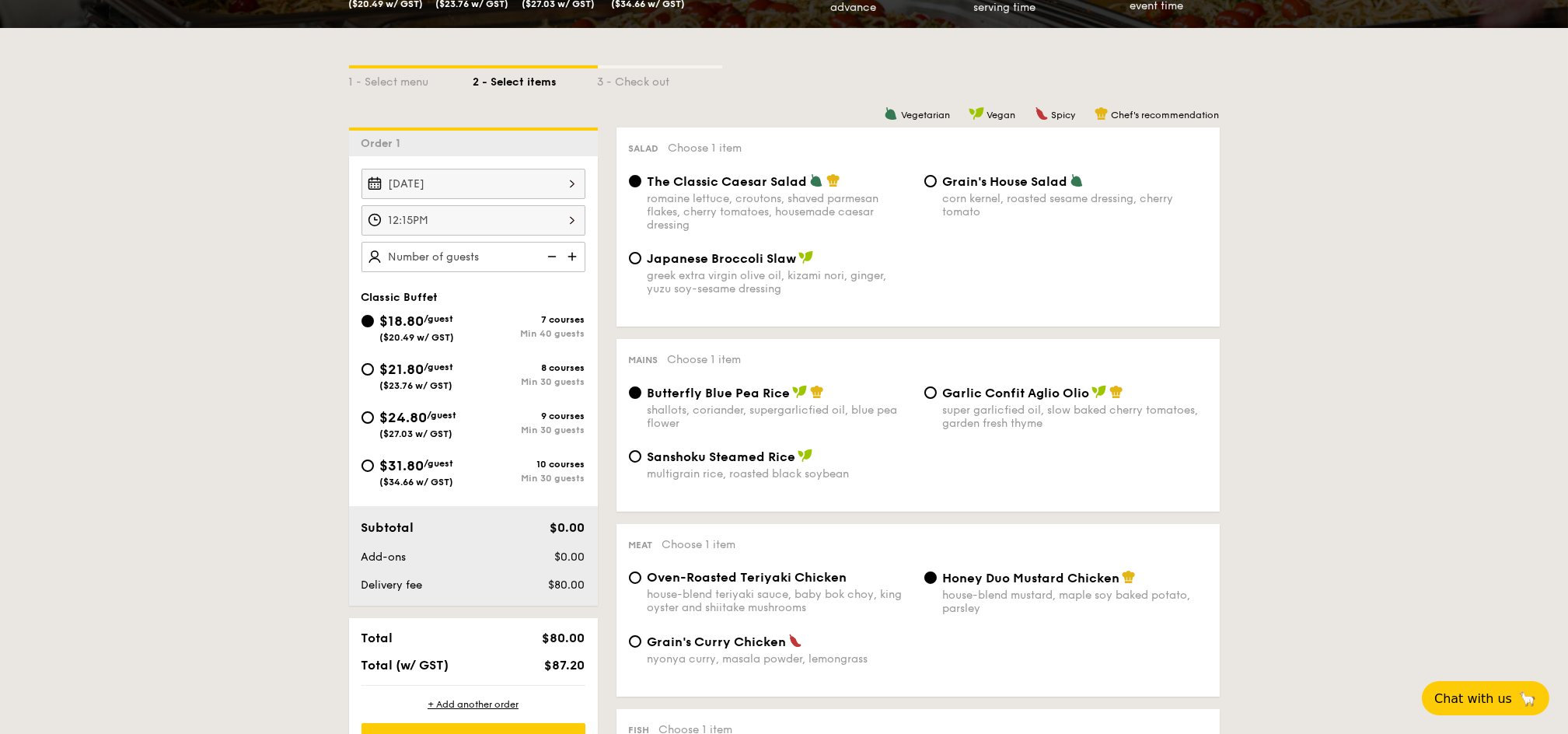
scroll to position [414, 0]
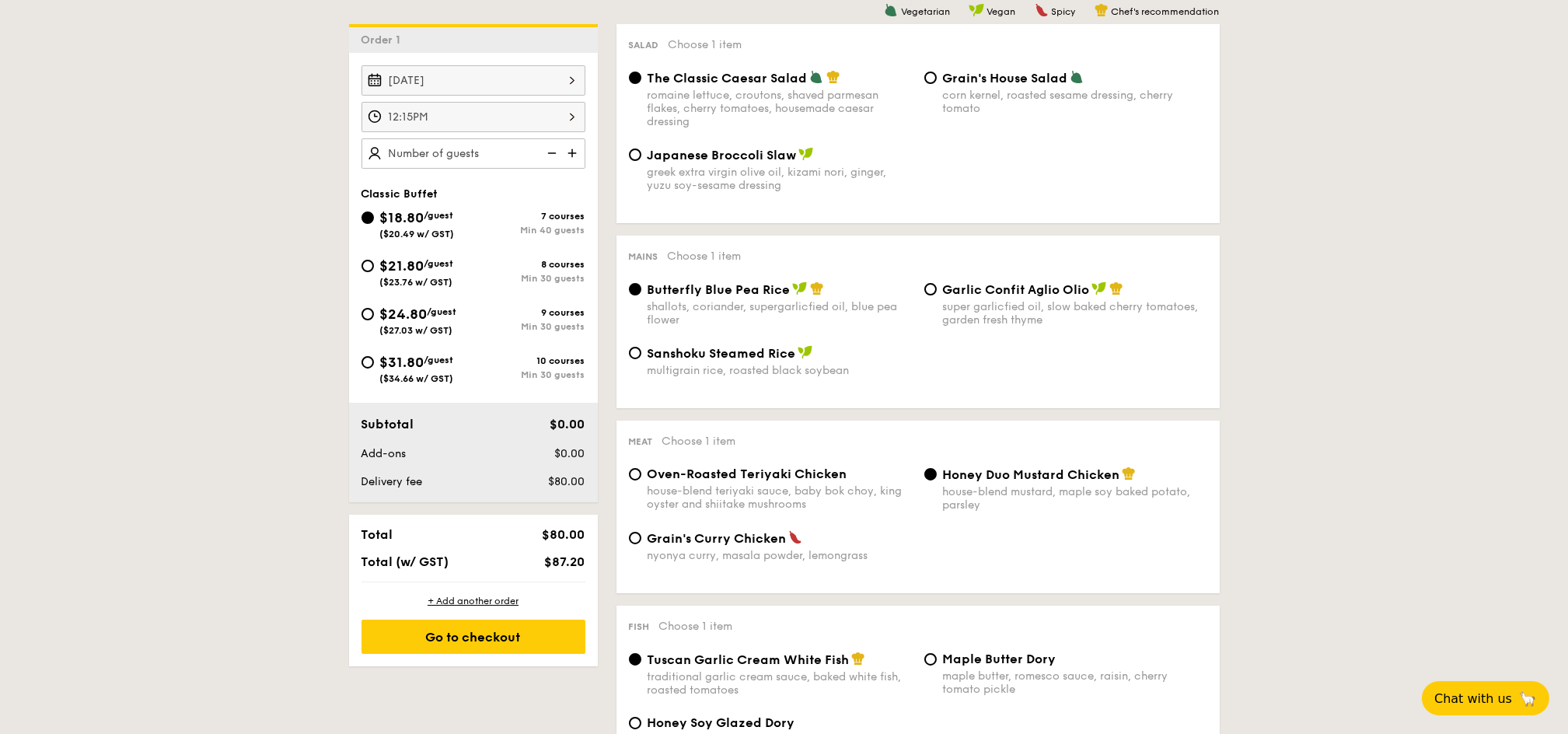
drag, startPoint x: 433, startPoint y: 321, endPoint x: 463, endPoint y: 346, distance: 39.1
click at [433, 320] on div "$24.80 /guest ($27.03 w/ GST)" at bounding box center [418, 319] width 77 height 32
click at [374, 320] on input "$24.80 /guest ($27.03 w/ GST) 9 courses Min 30 guests" at bounding box center [367, 313] width 12 height 12
radio input "true"
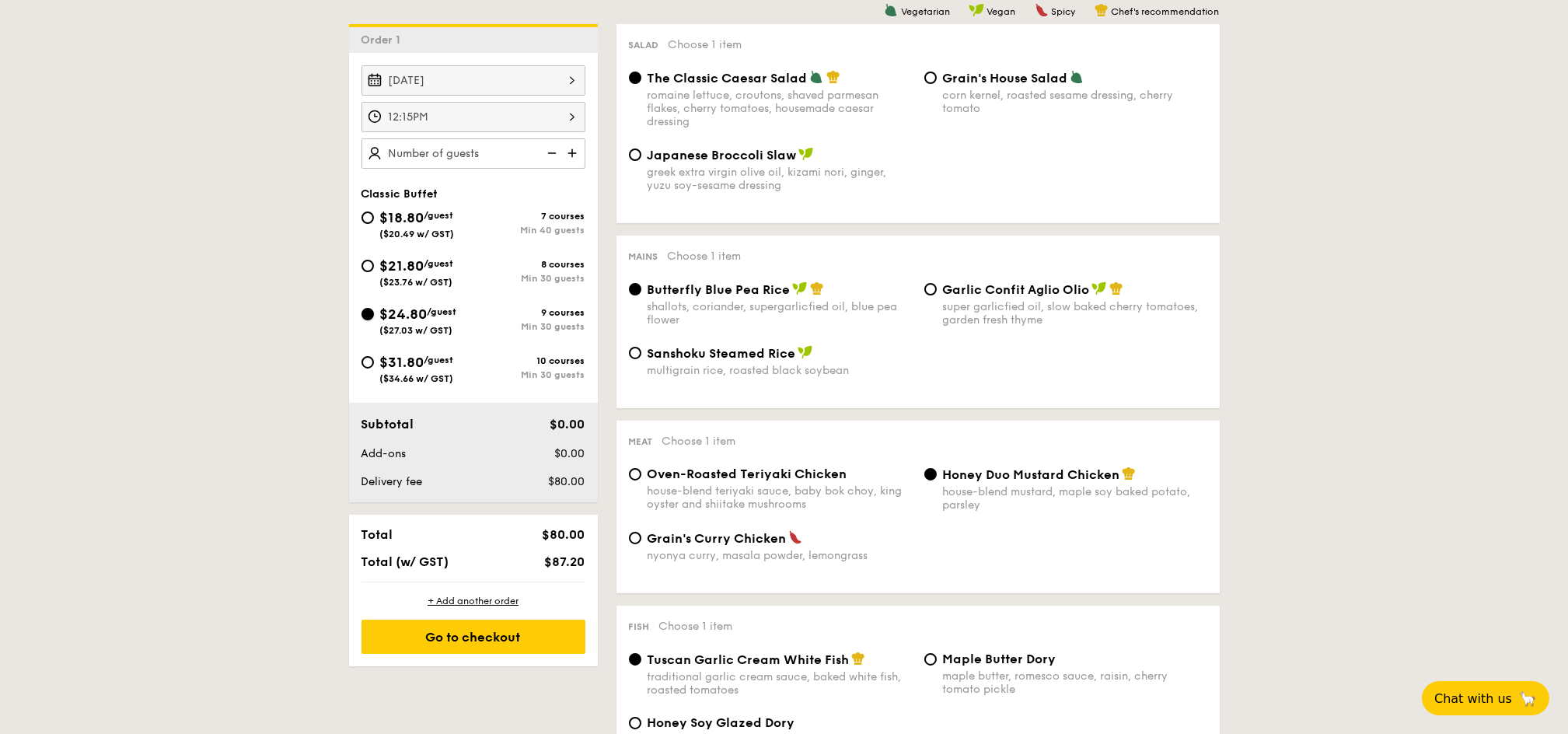
radio input "true"
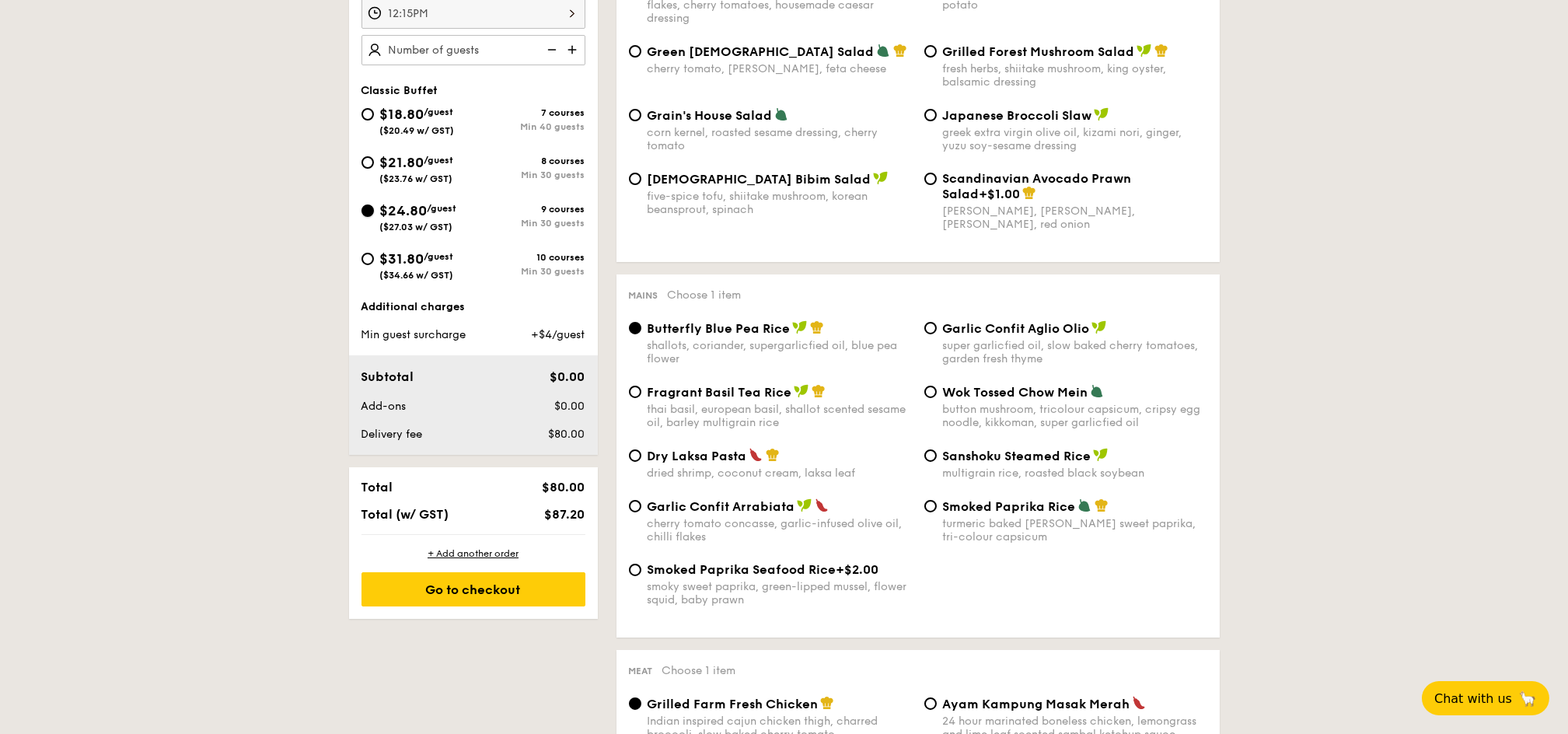
scroll to position [311, 0]
